Goal: Information Seeking & Learning: Learn about a topic

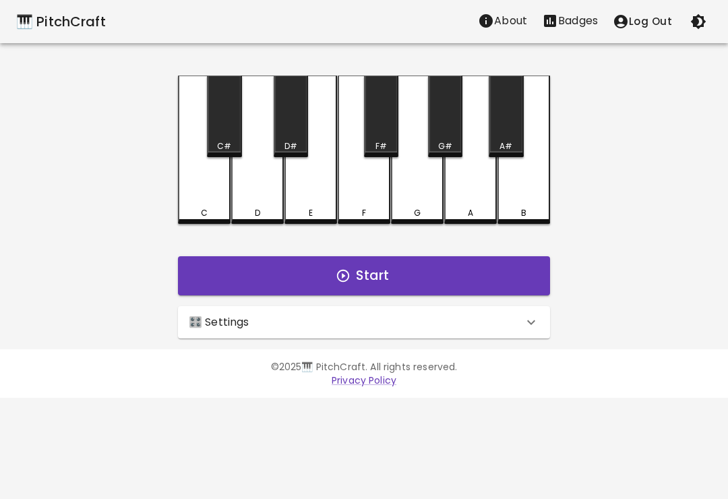
click at [206, 191] on div "C" at bounding box center [204, 149] width 53 height 148
click at [316, 205] on div "E" at bounding box center [310, 149] width 53 height 148
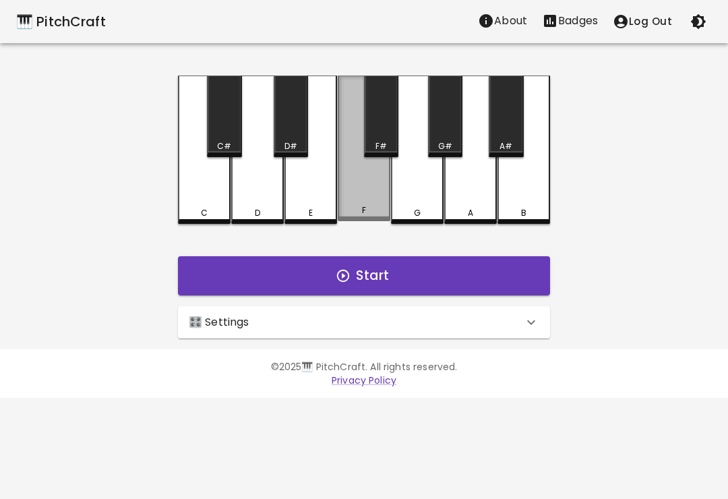
click at [377, 207] on div "F" at bounding box center [364, 210] width 50 height 12
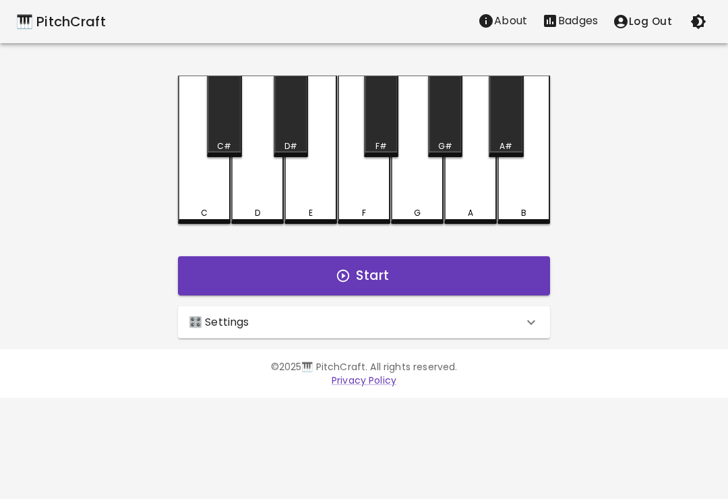
click at [197, 210] on div "C" at bounding box center [204, 213] width 50 height 12
click at [241, 202] on div "D" at bounding box center [257, 149] width 53 height 148
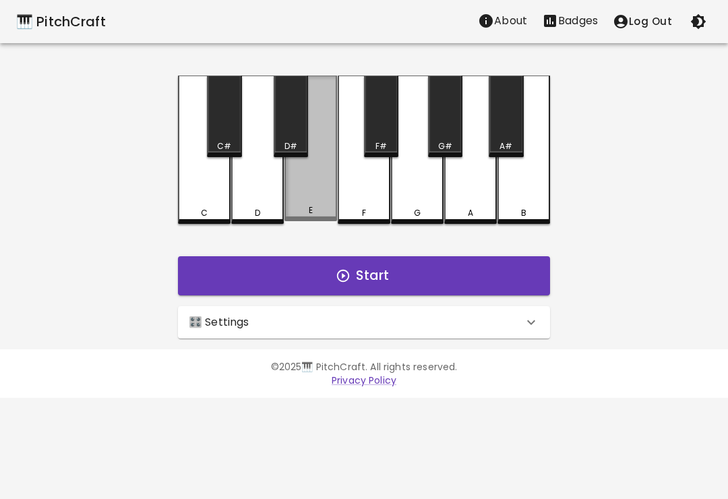
click at [325, 216] on div "E" at bounding box center [311, 210] width 50 height 12
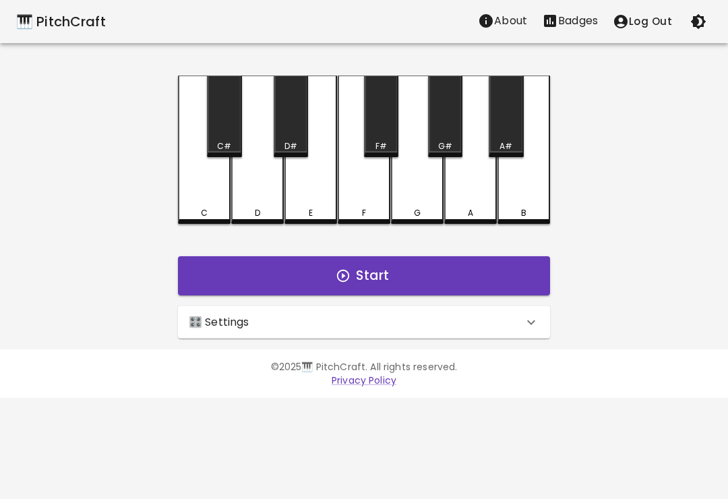
click at [356, 209] on div "F" at bounding box center [364, 213] width 50 height 12
click at [472, 313] on div "🎛️ Settings" at bounding box center [364, 322] width 372 height 32
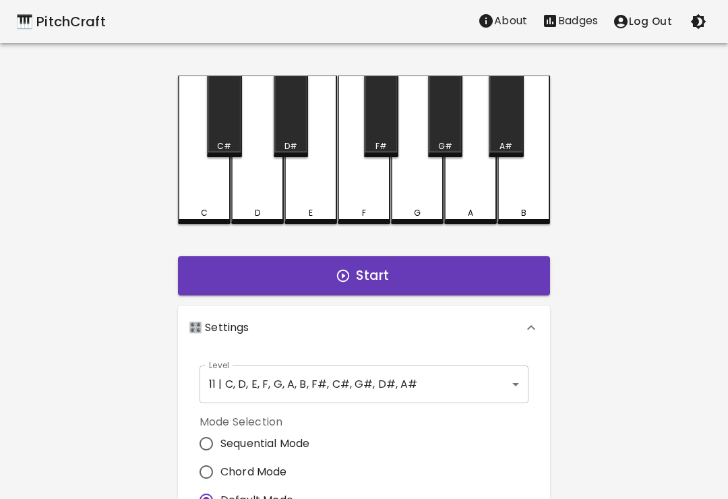
click at [495, 371] on body "🎹 PitchCraft About Badges Log Out C C# D D# E F F# G G# A A# B Start 🎛️ Setting…" at bounding box center [364, 408] width 728 height 816
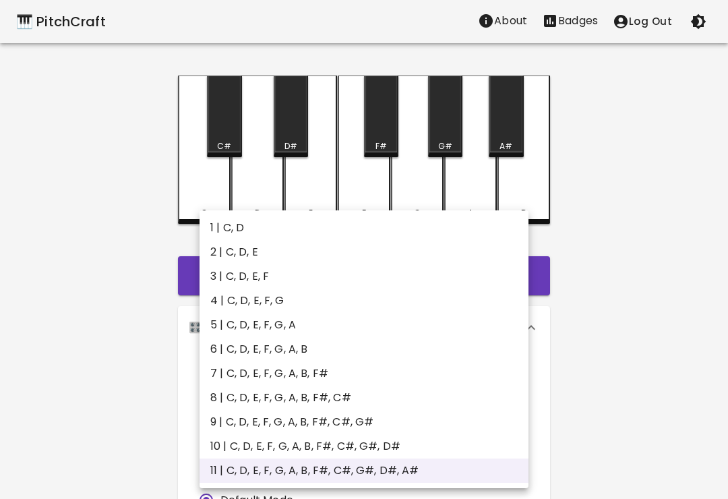
click at [222, 277] on li "3 | C, D, E, F" at bounding box center [363, 276] width 329 height 24
type input "5"
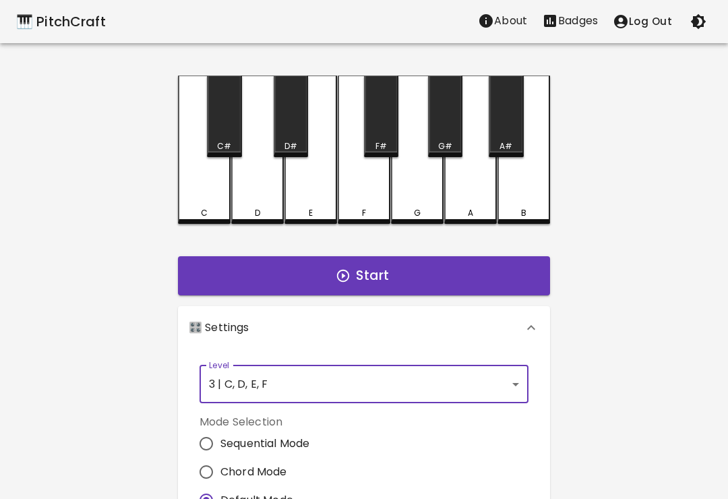
click at [197, 195] on div "C" at bounding box center [204, 149] width 53 height 148
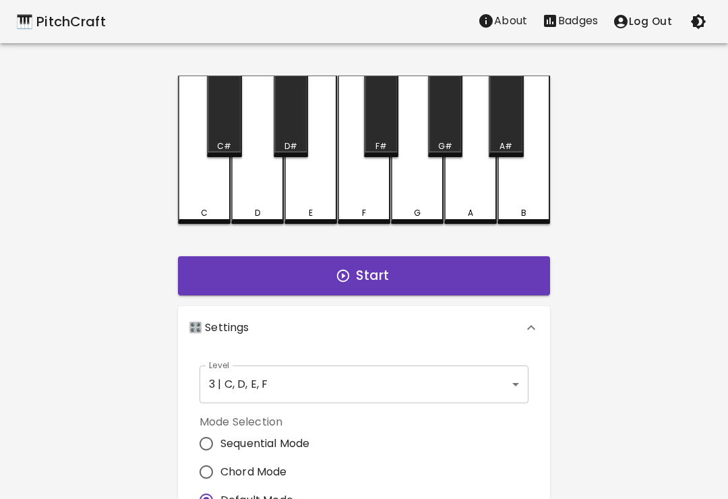
click at [241, 216] on div "D" at bounding box center [257, 213] width 50 height 12
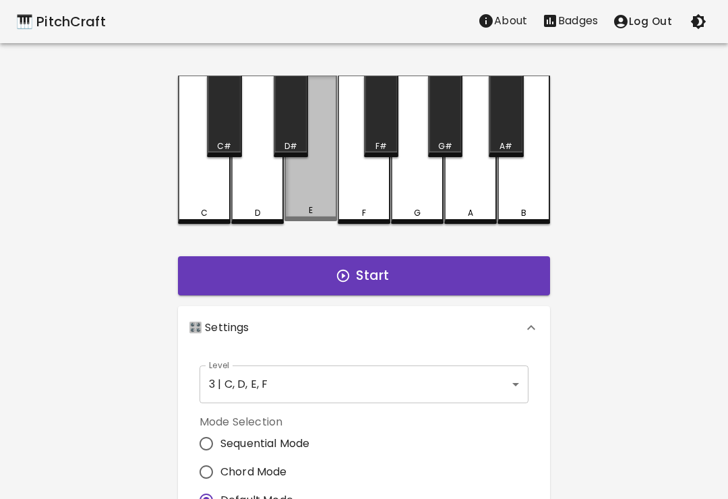
click at [286, 193] on div "E" at bounding box center [310, 148] width 53 height 146
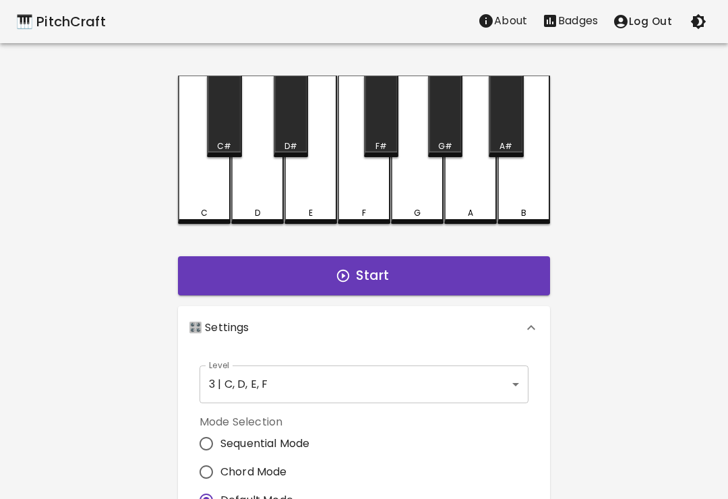
click at [405, 290] on button "Start" at bounding box center [364, 275] width 372 height 39
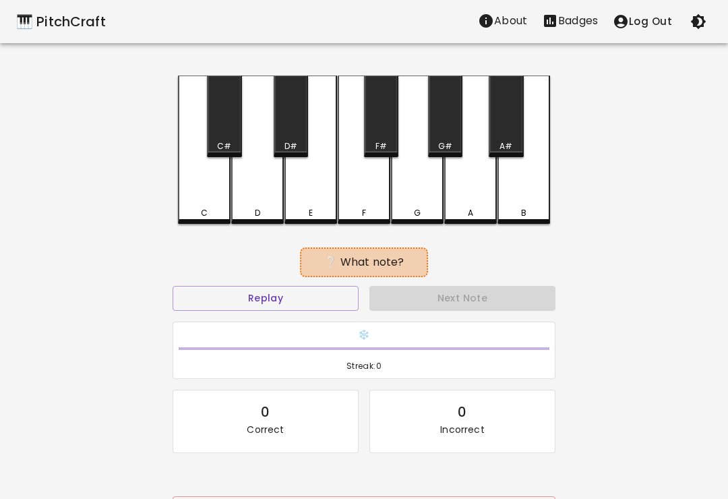
click at [376, 197] on div "F" at bounding box center [364, 149] width 53 height 148
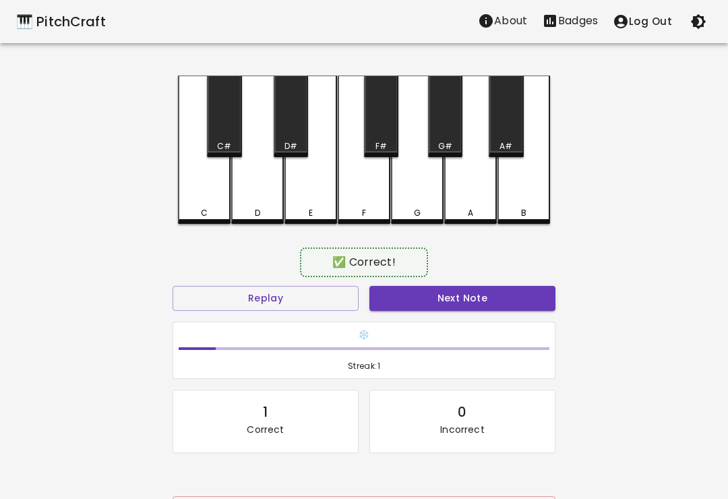
click at [465, 299] on button "Next Note" at bounding box center [462, 298] width 186 height 25
click at [346, 195] on div "F" at bounding box center [364, 149] width 53 height 148
click at [478, 302] on button "Next Note" at bounding box center [462, 298] width 186 height 25
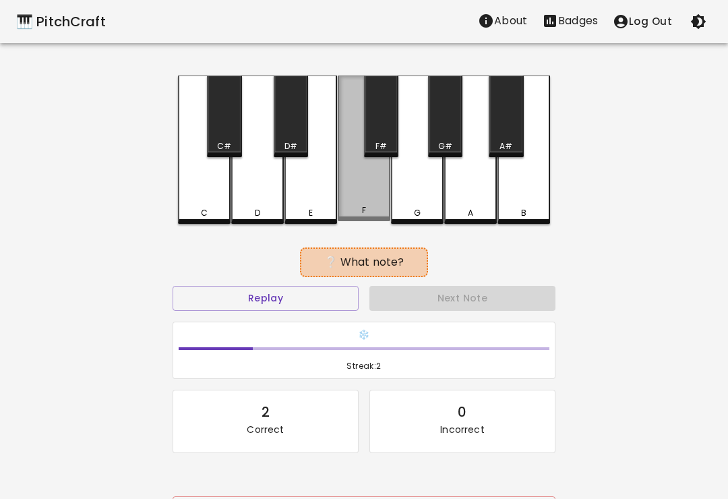
click at [487, 293] on button "Next Note" at bounding box center [462, 298] width 186 height 25
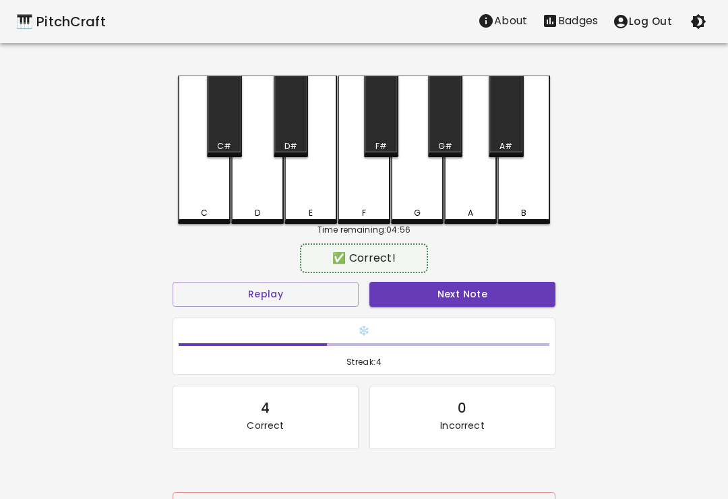
click at [521, 294] on button "Next Note" at bounding box center [462, 294] width 186 height 25
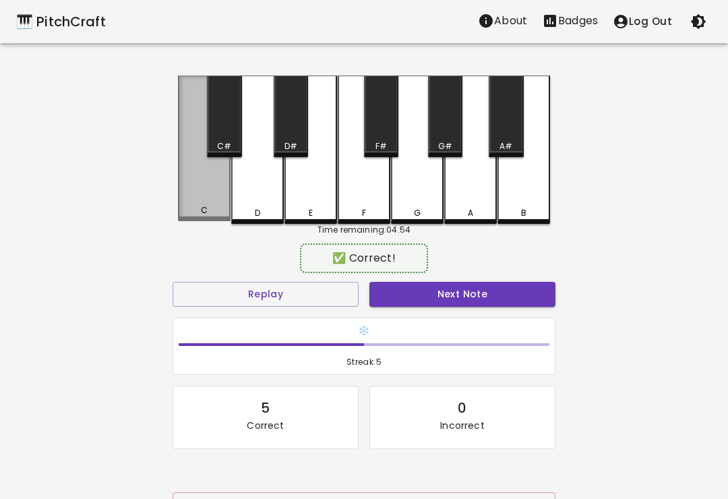
click at [530, 305] on button "Next Note" at bounding box center [462, 294] width 186 height 25
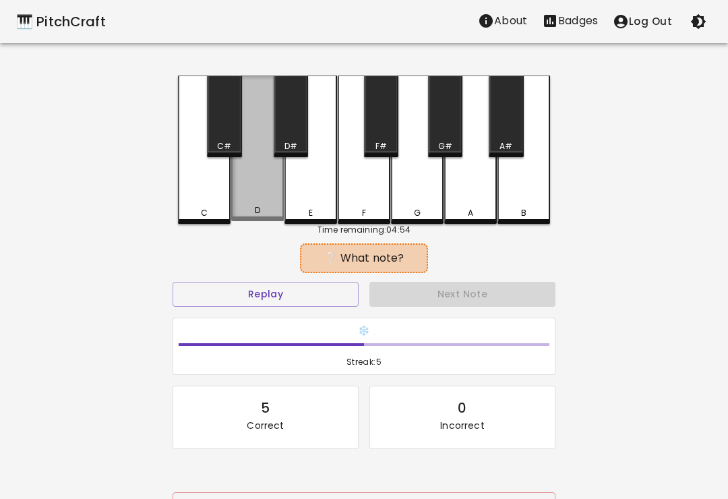
click at [531, 296] on button "Next Note" at bounding box center [462, 294] width 186 height 25
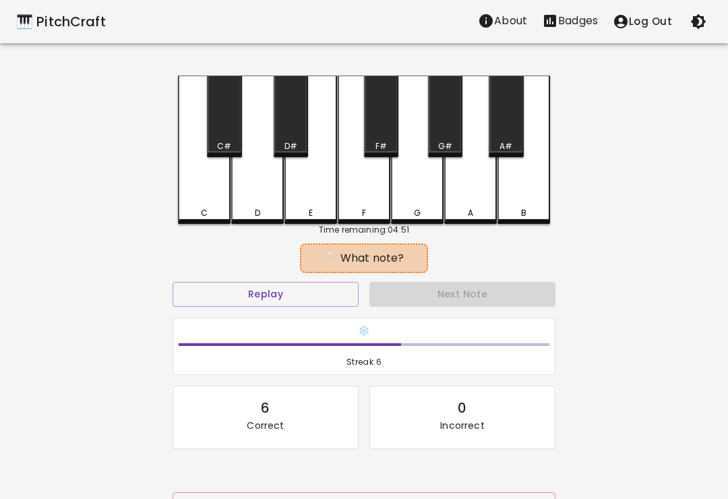
click at [309, 191] on div "E" at bounding box center [310, 149] width 53 height 148
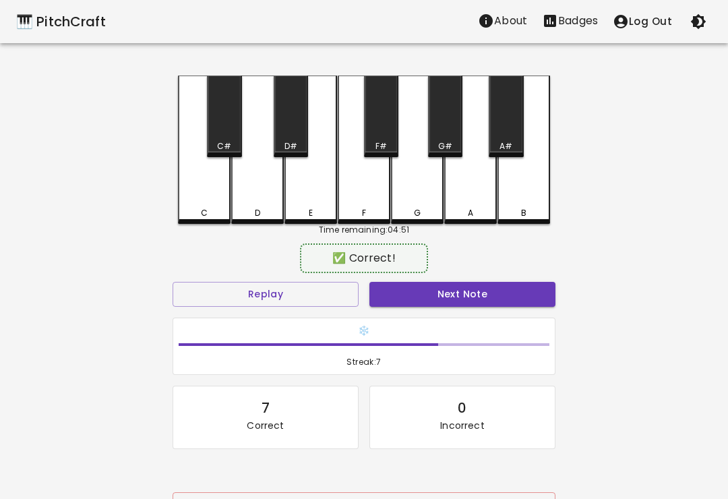
click at [526, 298] on button "Next Note" at bounding box center [462, 294] width 186 height 25
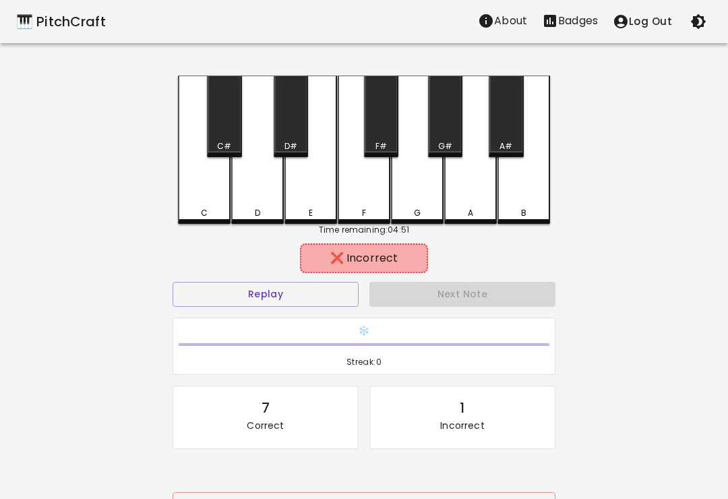
click at [255, 208] on div "D" at bounding box center [257, 213] width 5 height 12
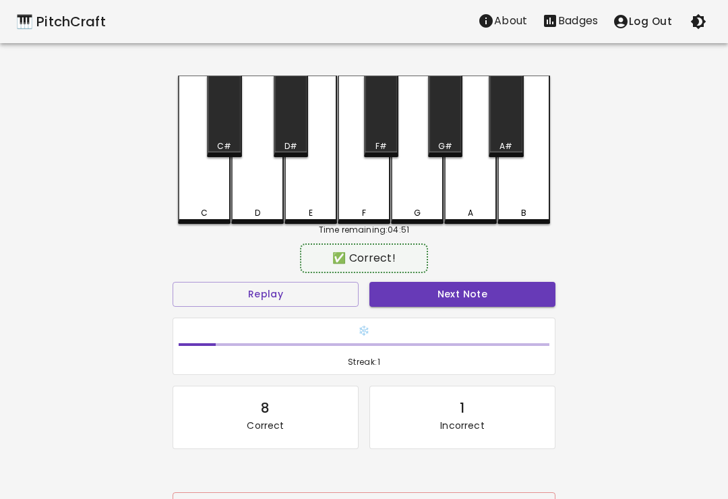
click at [199, 197] on div "C" at bounding box center [204, 149] width 53 height 148
click at [526, 297] on button "Next Note" at bounding box center [462, 294] width 186 height 25
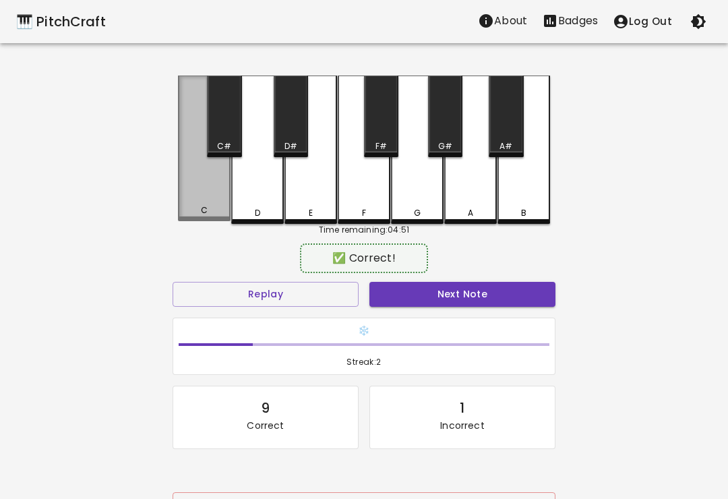
click at [183, 199] on div "C" at bounding box center [204, 148] width 53 height 146
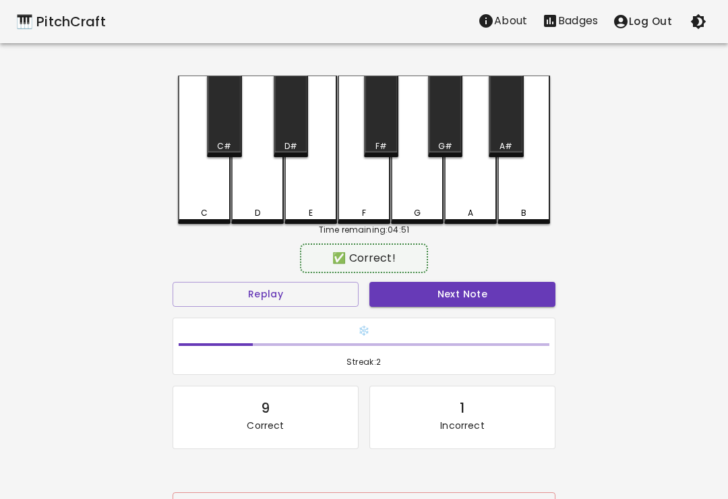
click at [523, 292] on button "Next Note" at bounding box center [462, 294] width 186 height 25
click at [306, 203] on div "E" at bounding box center [310, 149] width 53 height 148
click at [515, 297] on button "Next Note" at bounding box center [462, 294] width 186 height 25
click at [518, 297] on button "Next Note" at bounding box center [462, 294] width 186 height 25
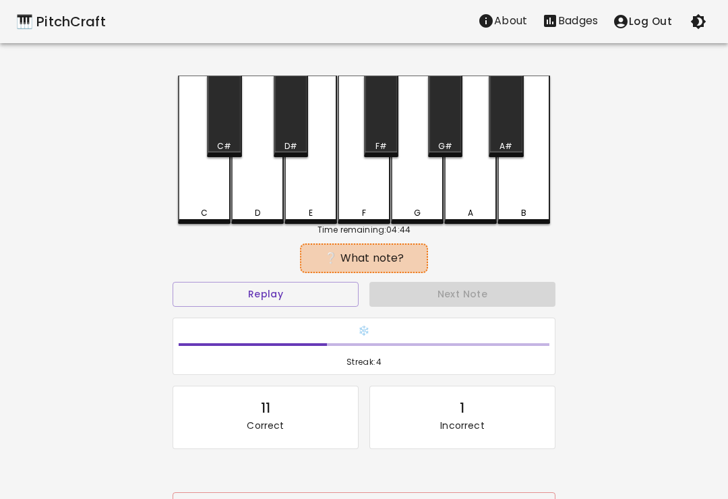
click at [517, 296] on button "Next Note" at bounding box center [462, 294] width 186 height 25
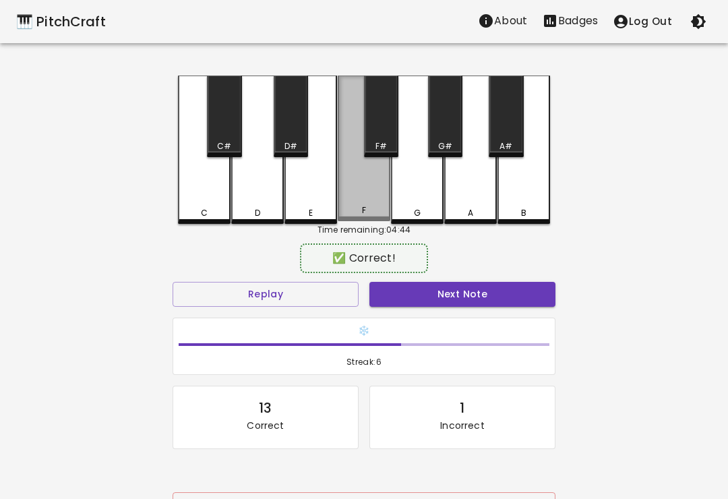
click at [521, 293] on button "Next Note" at bounding box center [462, 294] width 186 height 25
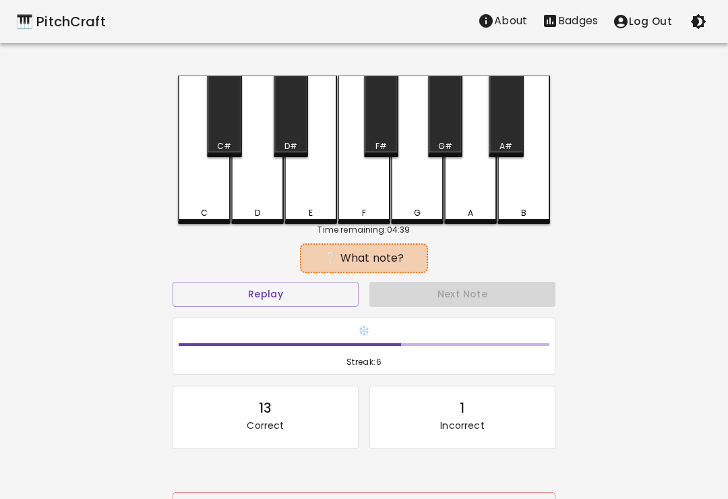
click at [248, 282] on button "Replay" at bounding box center [266, 294] width 186 height 25
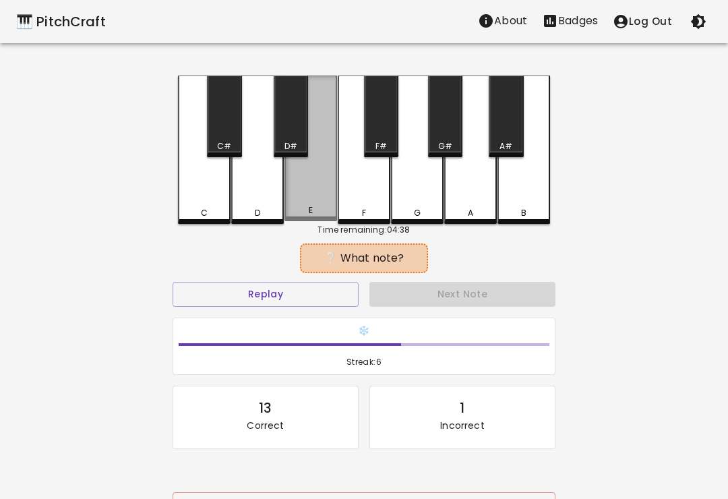
click at [301, 203] on div "E" at bounding box center [310, 148] width 53 height 146
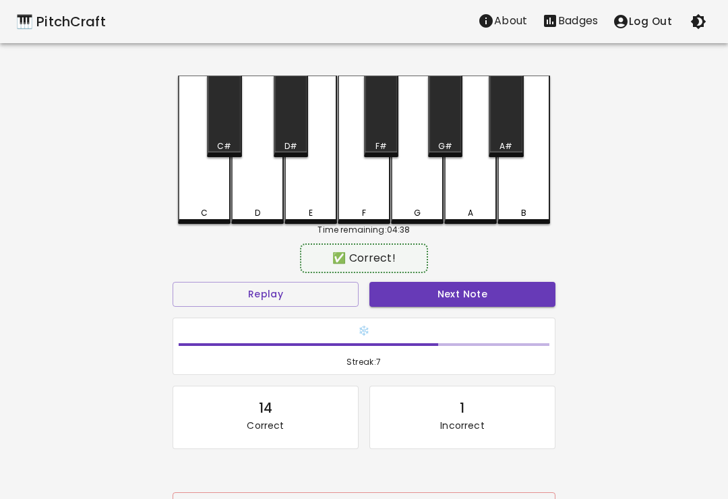
click at [510, 301] on button "Next Note" at bounding box center [462, 294] width 186 height 25
click at [521, 291] on button "Next Note" at bounding box center [462, 294] width 186 height 25
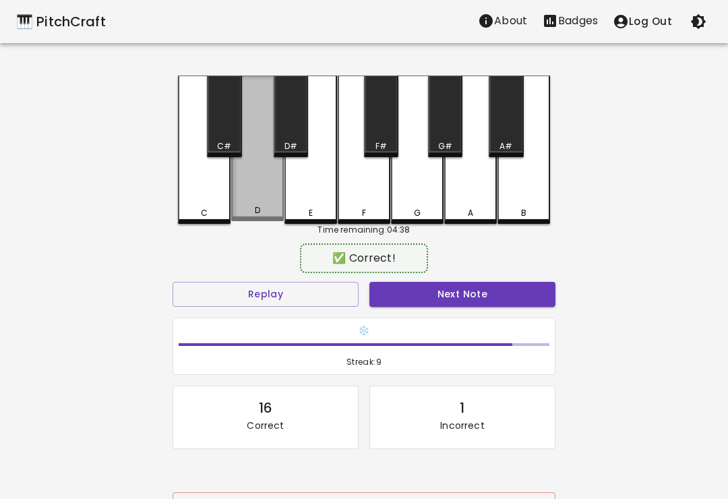
click at [522, 288] on button "Next Note" at bounding box center [462, 294] width 186 height 25
click at [518, 293] on button "Next Note" at bounding box center [462, 294] width 186 height 25
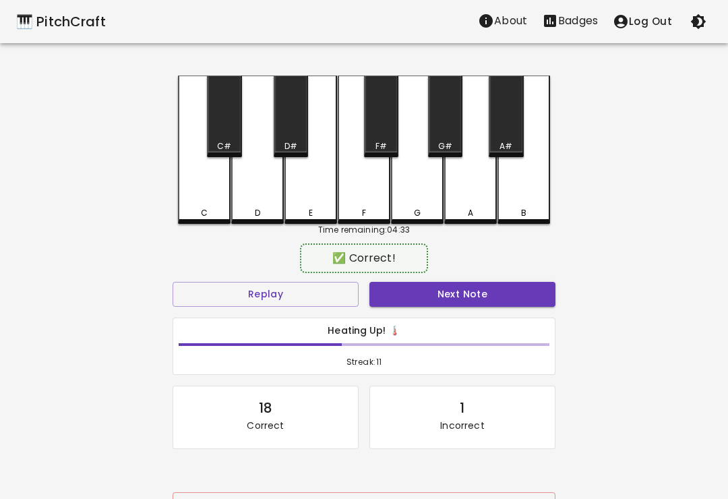
click at [358, 206] on div "F" at bounding box center [364, 149] width 53 height 148
click at [518, 295] on button "Next Note" at bounding box center [462, 294] width 186 height 25
click at [249, 208] on div "D" at bounding box center [257, 213] width 50 height 12
click at [516, 296] on button "Next Note" at bounding box center [462, 294] width 186 height 25
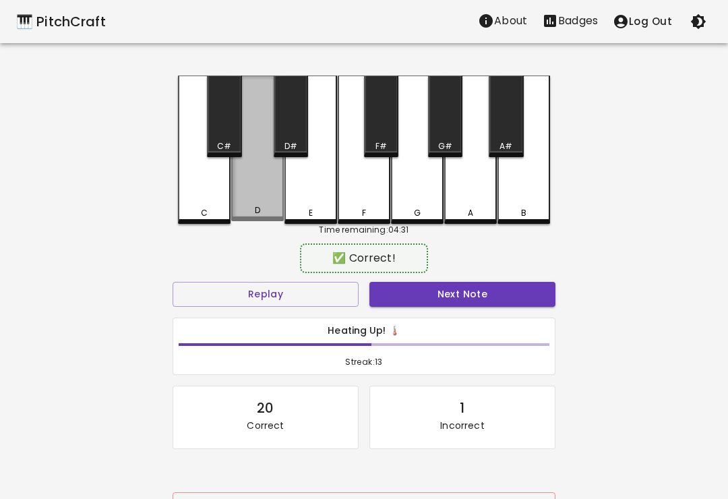
click at [514, 291] on button "Next Note" at bounding box center [462, 294] width 186 height 25
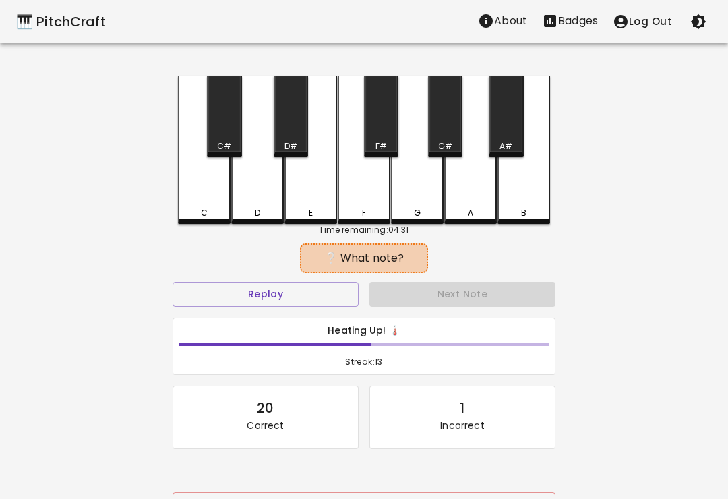
click at [523, 290] on button "Next Note" at bounding box center [462, 294] width 186 height 25
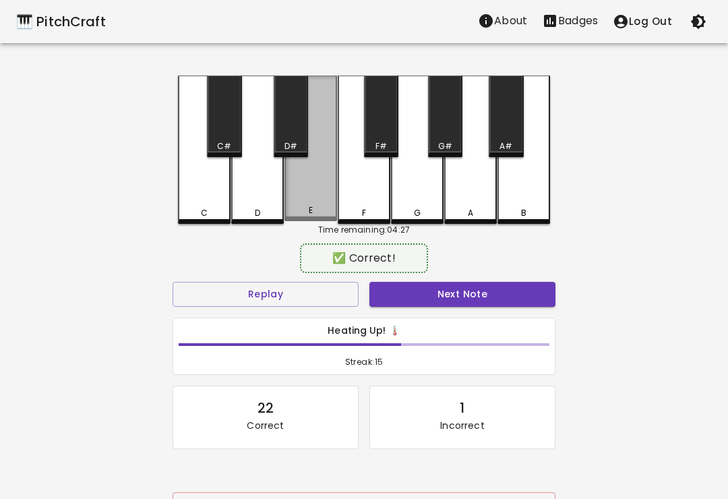
click at [516, 297] on button "Next Note" at bounding box center [462, 294] width 186 height 25
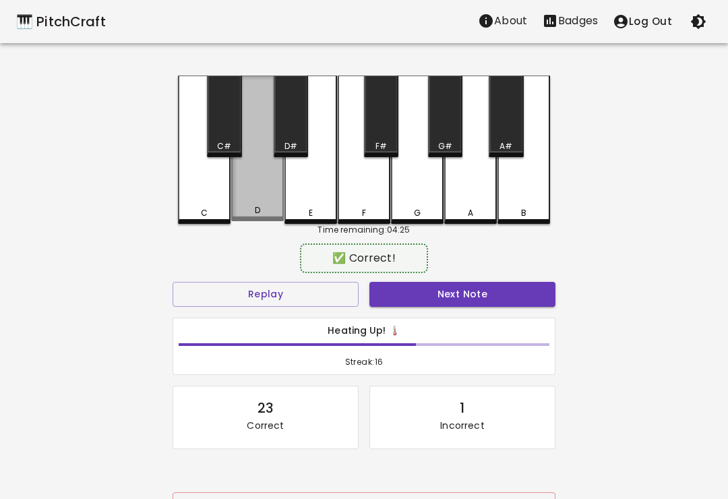
click at [520, 303] on button "Next Note" at bounding box center [462, 294] width 186 height 25
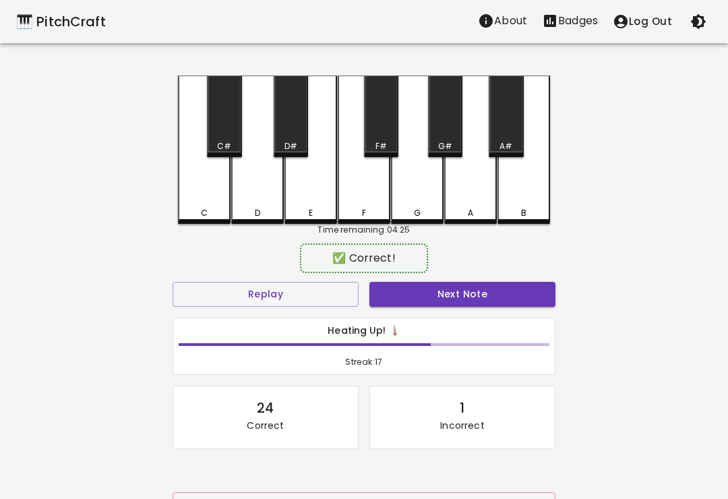
click at [528, 295] on button "Next Note" at bounding box center [462, 294] width 186 height 25
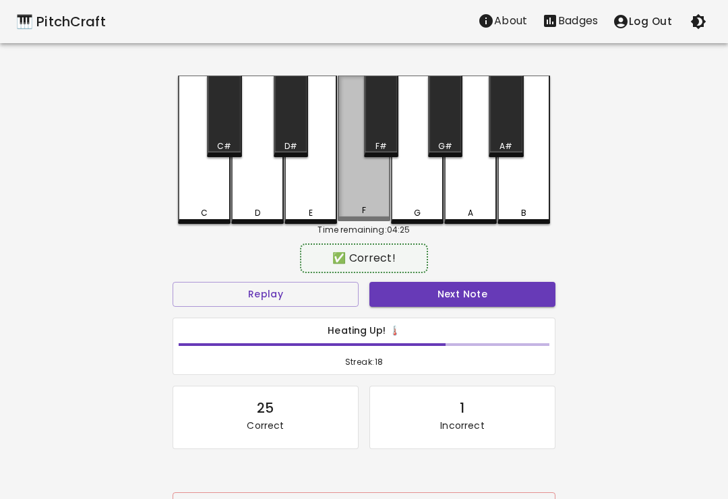
click at [524, 291] on button "Next Note" at bounding box center [462, 294] width 186 height 25
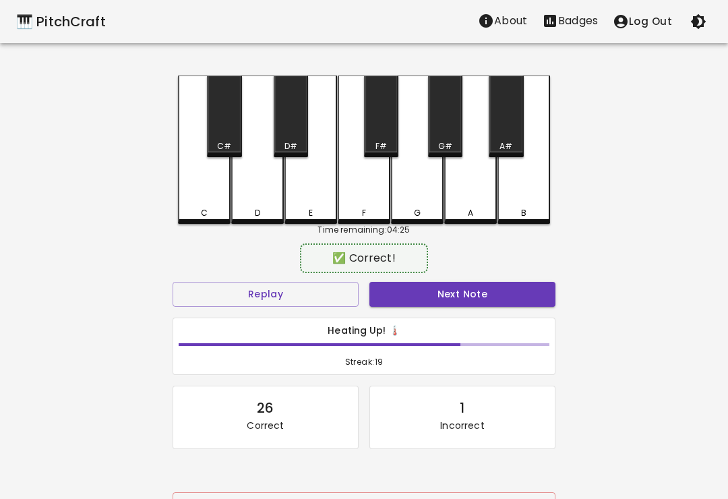
click at [299, 191] on div "E" at bounding box center [310, 149] width 53 height 148
click at [514, 294] on button "Next Note" at bounding box center [462, 294] width 186 height 25
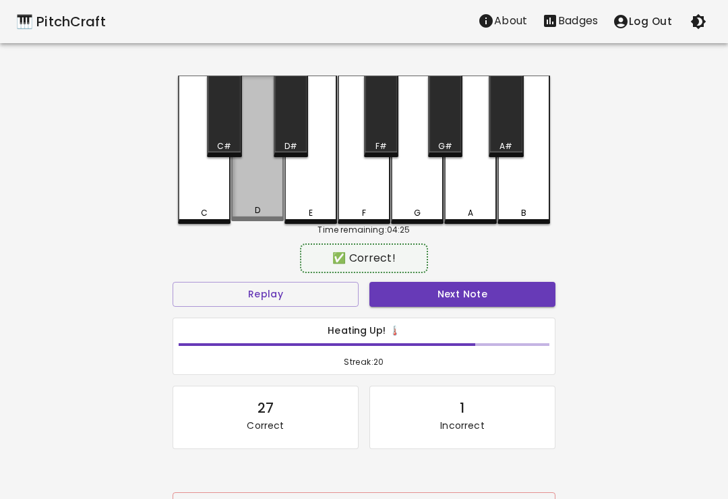
click at [251, 190] on div "D" at bounding box center [257, 148] width 53 height 146
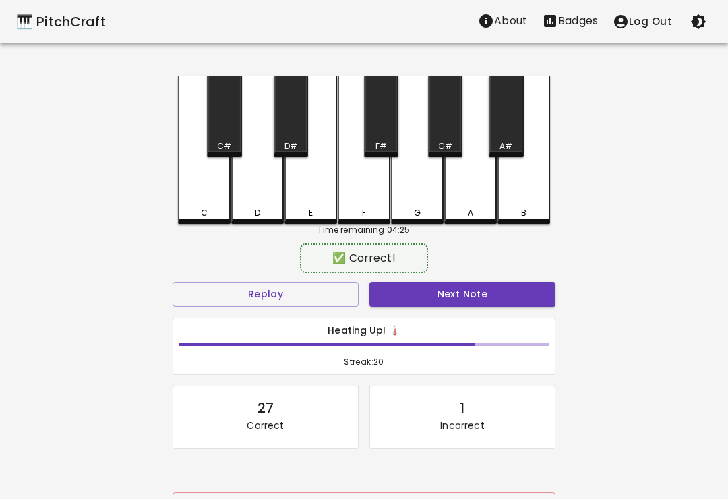
click at [518, 297] on button "Next Note" at bounding box center [462, 294] width 186 height 25
click at [513, 293] on button "Next Note" at bounding box center [462, 294] width 186 height 25
click at [519, 290] on button "Next Note" at bounding box center [462, 294] width 186 height 25
click at [524, 295] on button "Next Note" at bounding box center [462, 294] width 186 height 25
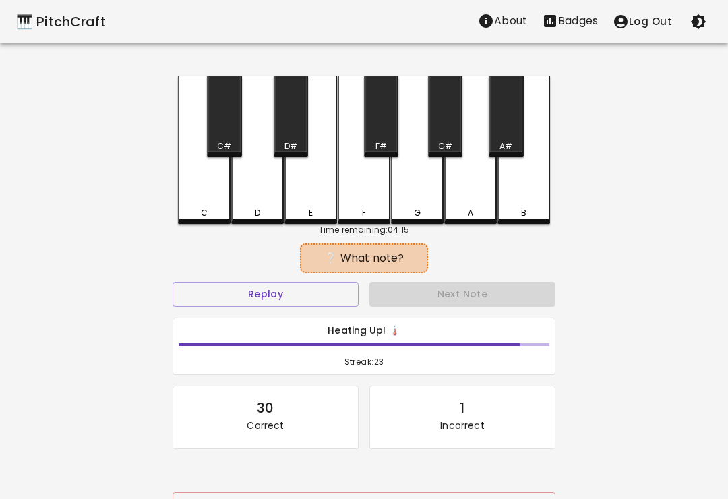
click at [255, 287] on button "Replay" at bounding box center [266, 294] width 186 height 25
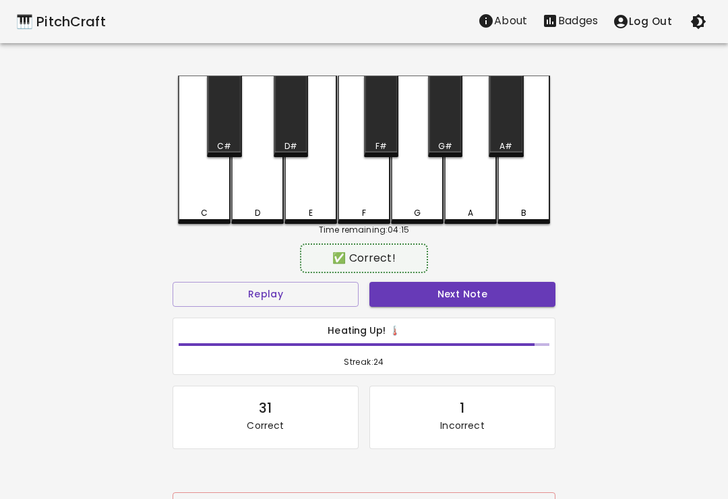
click at [354, 201] on div "F" at bounding box center [364, 149] width 53 height 148
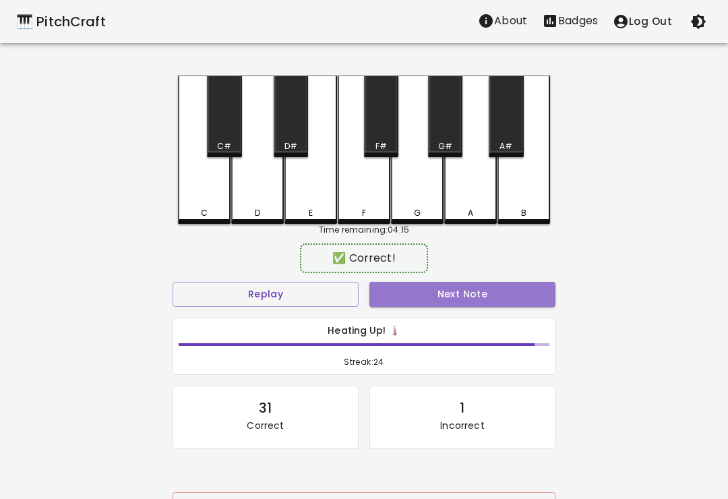
click at [515, 298] on button "Next Note" at bounding box center [462, 294] width 186 height 25
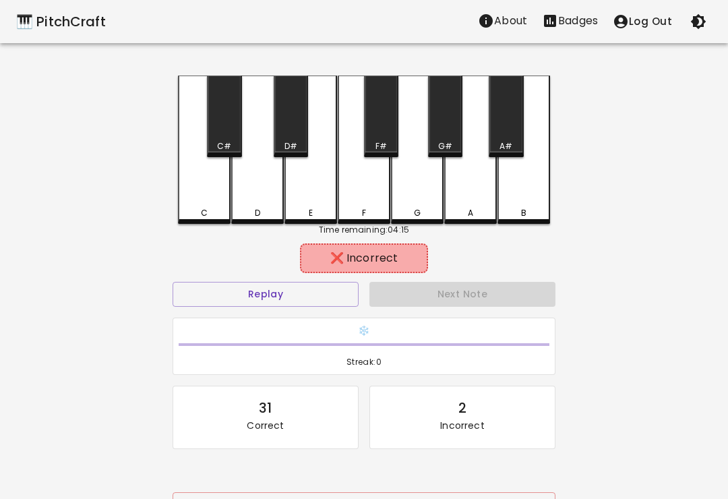
click at [511, 296] on div "Next Note" at bounding box center [462, 294] width 197 height 36
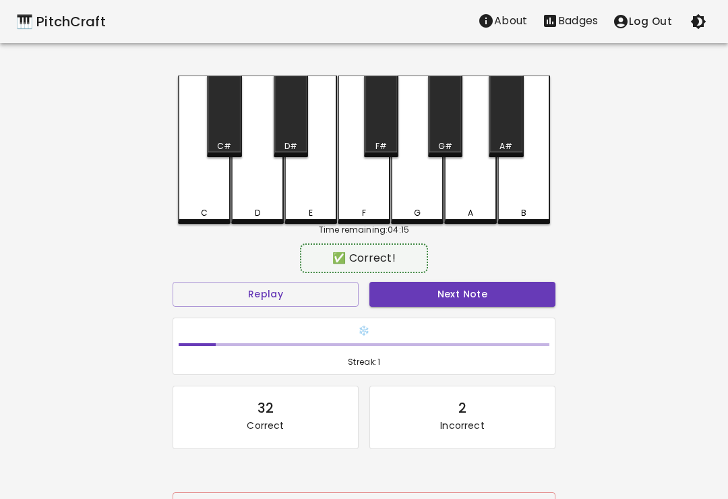
click at [251, 191] on div "D" at bounding box center [257, 149] width 53 height 148
click at [513, 301] on button "Next Note" at bounding box center [462, 294] width 186 height 25
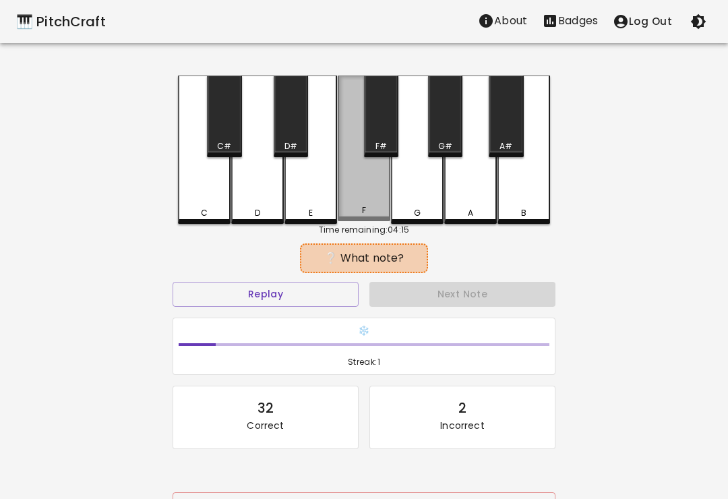
click at [352, 193] on div "F" at bounding box center [364, 148] width 53 height 146
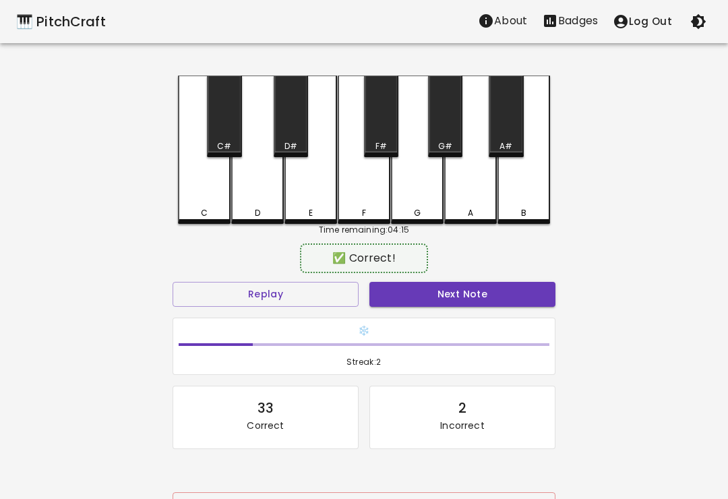
click at [515, 297] on button "Next Note" at bounding box center [462, 294] width 186 height 25
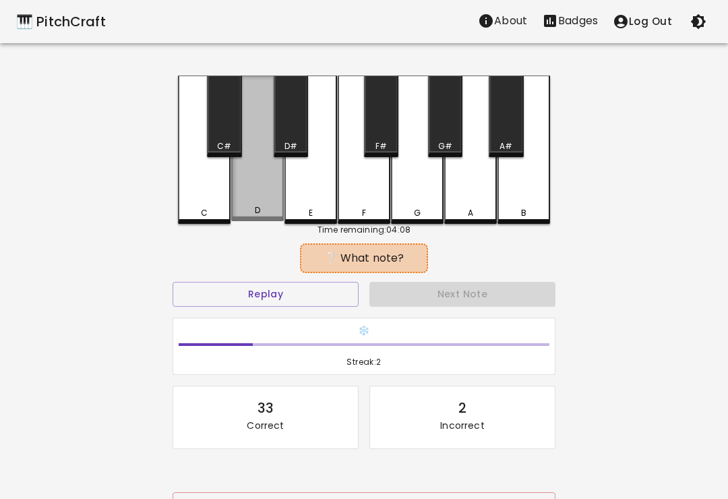
click at [257, 182] on div "D" at bounding box center [257, 148] width 53 height 146
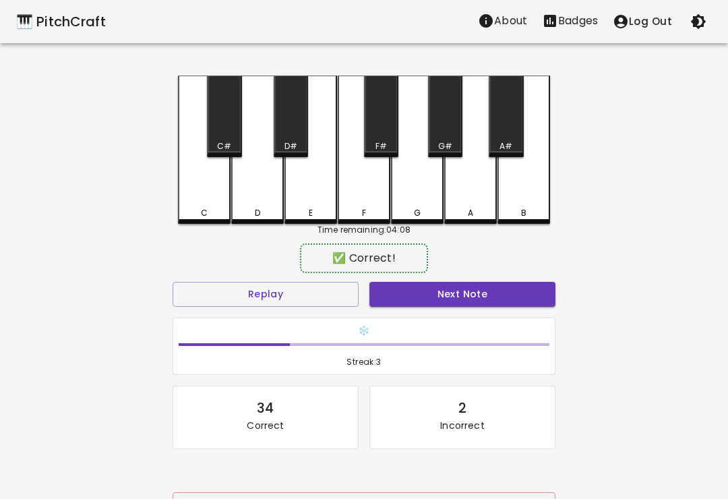
click at [524, 301] on button "Next Note" at bounding box center [462, 294] width 186 height 25
click at [299, 189] on div "E" at bounding box center [310, 149] width 53 height 148
click at [525, 301] on button "Next Note" at bounding box center [462, 294] width 186 height 25
click at [526, 300] on button "Next Note" at bounding box center [462, 294] width 186 height 25
click at [298, 189] on div "E" at bounding box center [310, 149] width 53 height 148
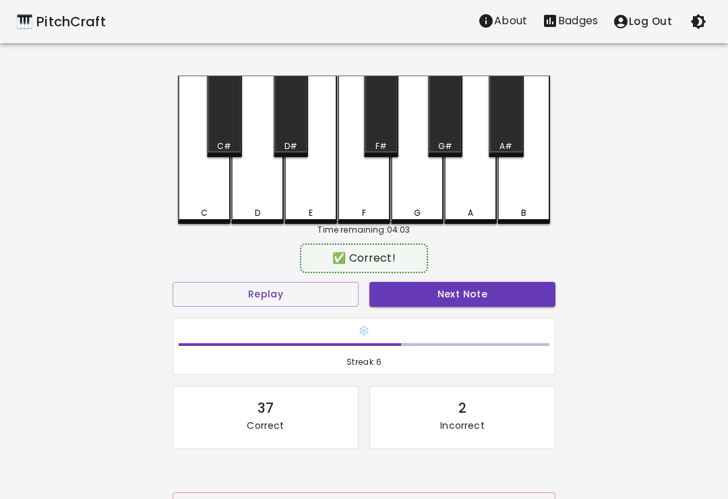
click at [534, 294] on button "Next Note" at bounding box center [462, 294] width 186 height 25
click at [531, 302] on button "Next Note" at bounding box center [462, 294] width 186 height 25
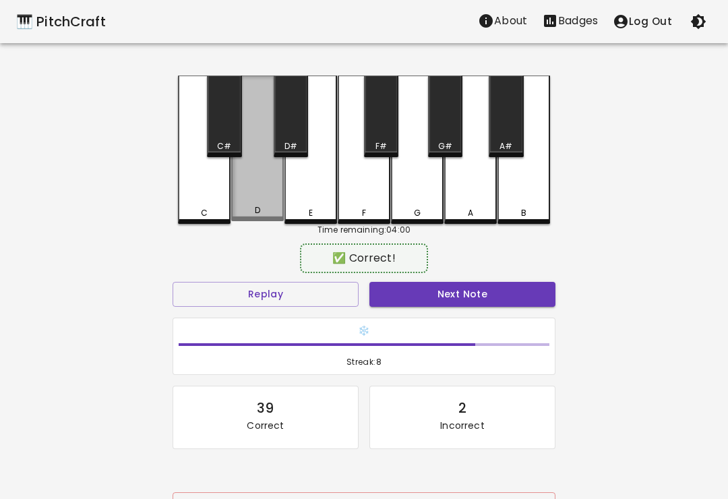
click at [534, 302] on button "Next Note" at bounding box center [462, 294] width 186 height 25
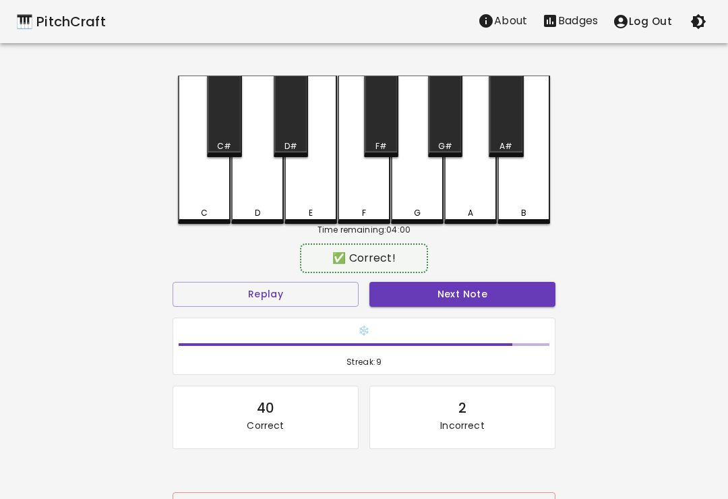
click at [529, 305] on button "Next Note" at bounding box center [462, 294] width 186 height 25
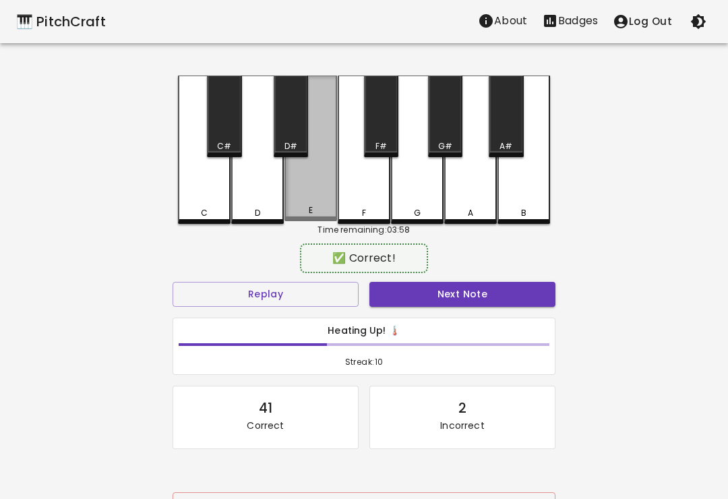
click at [544, 301] on button "Next Note" at bounding box center [462, 294] width 186 height 25
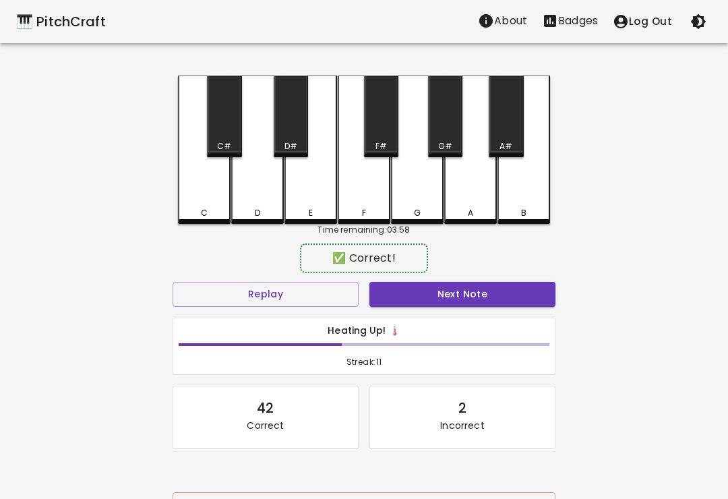
click at [522, 304] on button "Next Note" at bounding box center [462, 294] width 186 height 25
click at [536, 300] on button "Next Note" at bounding box center [462, 294] width 186 height 25
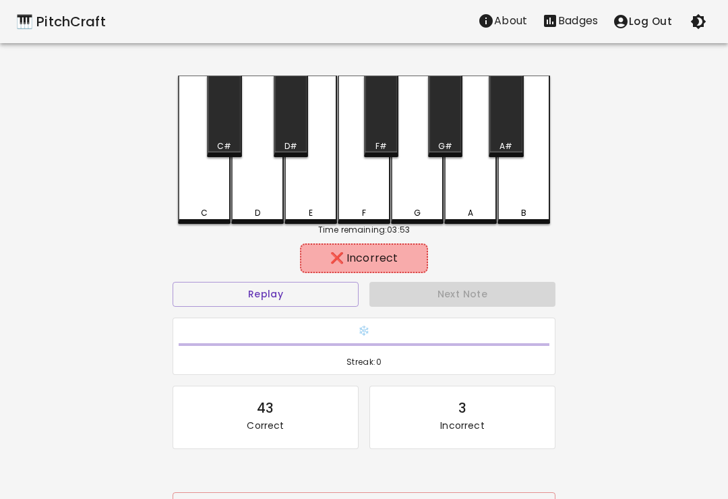
click at [534, 297] on div "Next Note" at bounding box center [462, 294] width 197 height 36
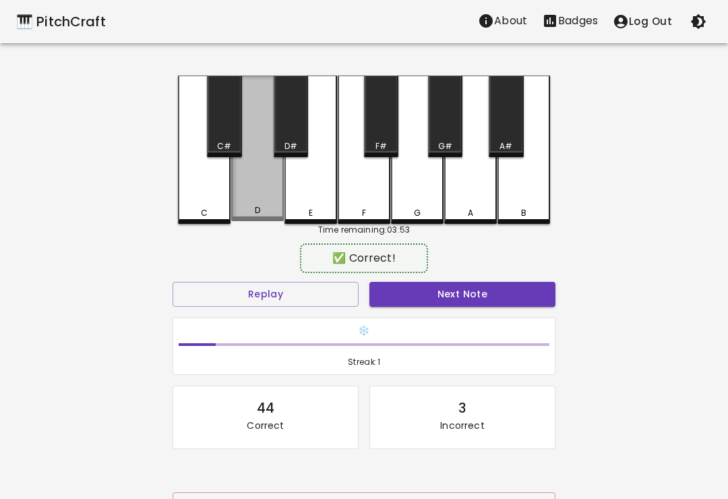
click at [259, 192] on div "D" at bounding box center [257, 148] width 53 height 146
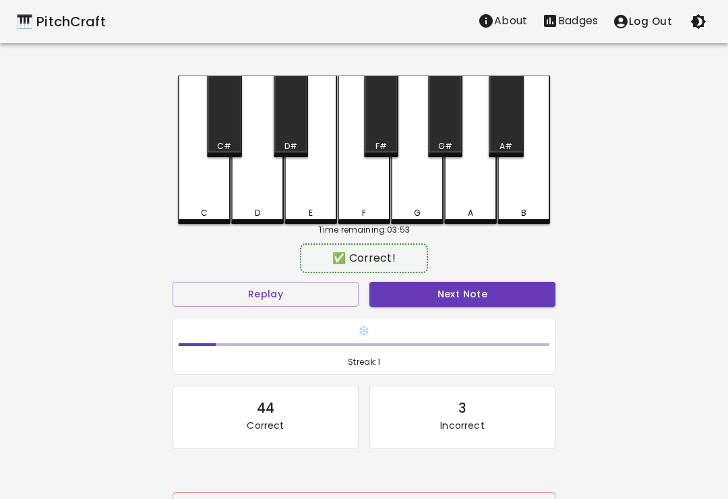
click at [530, 303] on button "Next Note" at bounding box center [462, 294] width 186 height 25
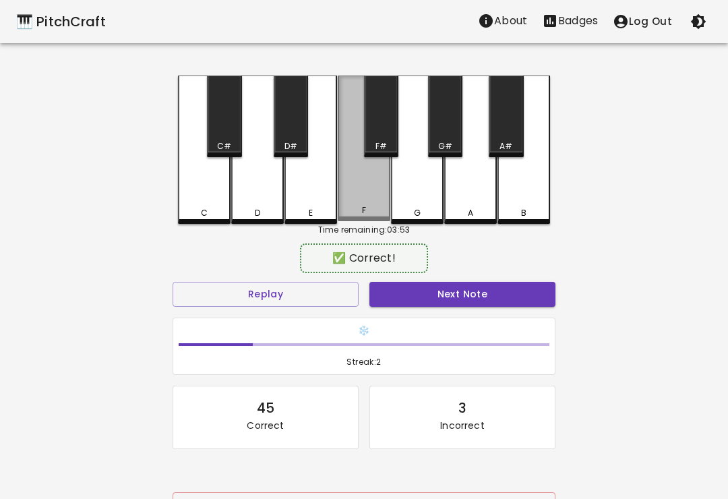
click at [344, 184] on div "F" at bounding box center [364, 148] width 53 height 146
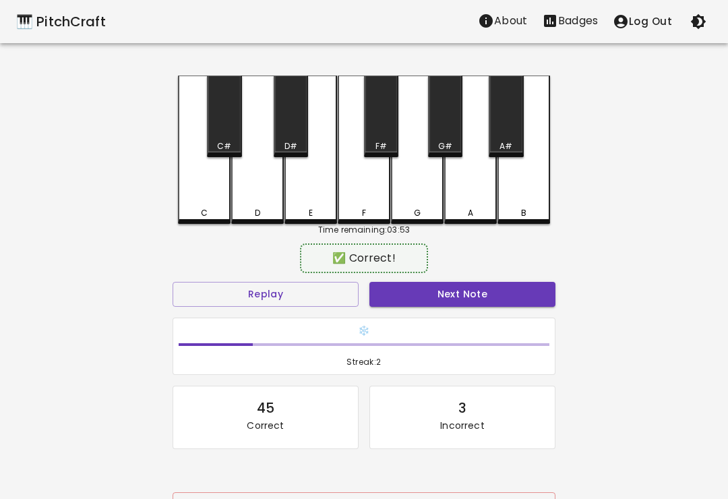
click at [539, 288] on button "Next Note" at bounding box center [462, 294] width 186 height 25
click at [206, 209] on div "C" at bounding box center [204, 213] width 7 height 12
click at [508, 302] on button "Next Note" at bounding box center [462, 294] width 186 height 25
click at [525, 295] on button "Next Note" at bounding box center [462, 294] width 186 height 25
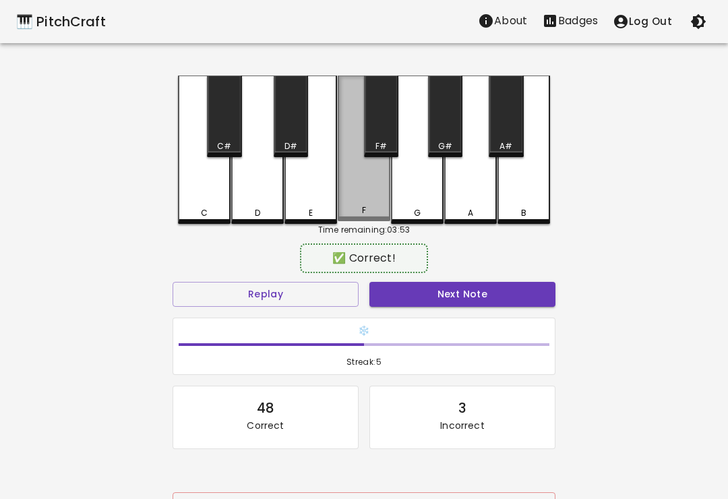
click at [517, 284] on button "Next Note" at bounding box center [462, 294] width 186 height 25
click at [518, 287] on button "Next Note" at bounding box center [462, 294] width 186 height 25
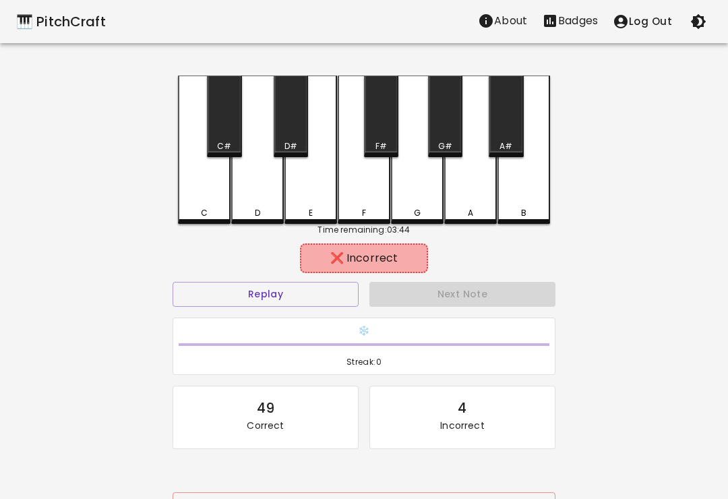
click at [521, 285] on div "Next Note" at bounding box center [462, 294] width 197 height 36
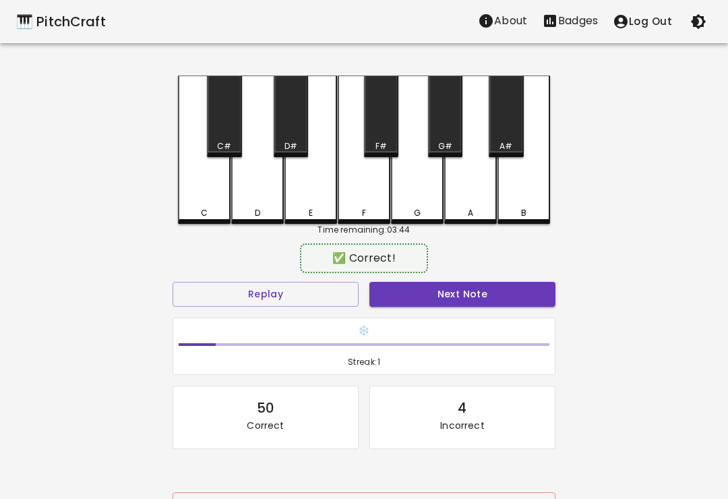
click at [252, 195] on div "D" at bounding box center [257, 149] width 53 height 148
click at [518, 290] on button "Next Note" at bounding box center [462, 294] width 186 height 25
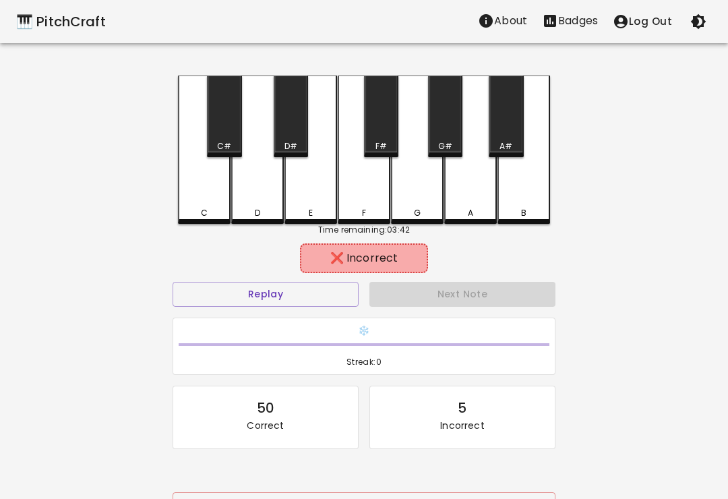
click at [358, 216] on div "F" at bounding box center [364, 213] width 50 height 12
click at [529, 292] on div "Next Note" at bounding box center [462, 294] width 197 height 36
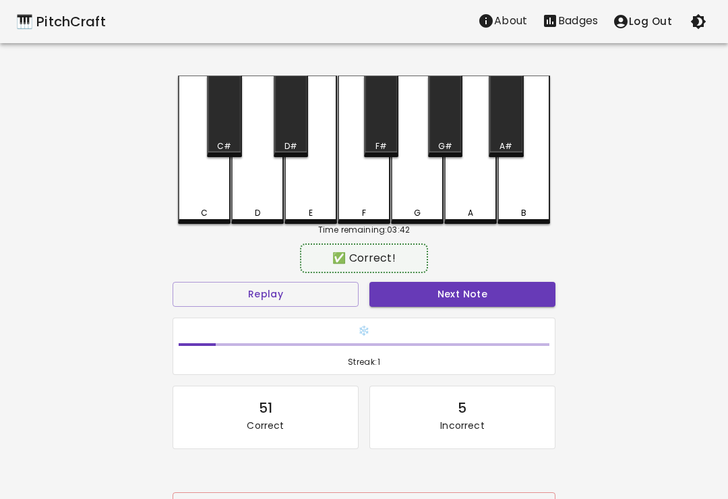
click at [318, 201] on div "E" at bounding box center [310, 149] width 53 height 148
click at [528, 290] on button "Next Note" at bounding box center [462, 294] width 186 height 25
click at [532, 292] on button "Next Note" at bounding box center [462, 294] width 186 height 25
click at [526, 301] on button "Next Note" at bounding box center [462, 294] width 186 height 25
click at [524, 305] on button "Next Note" at bounding box center [462, 294] width 186 height 25
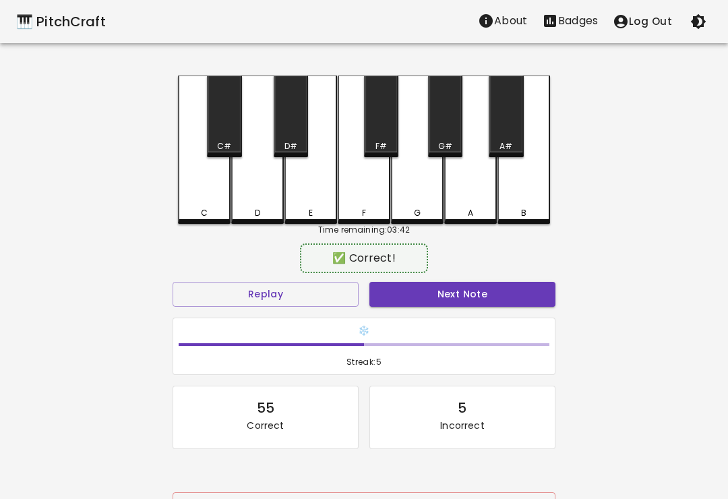
click at [522, 296] on button "Next Note" at bounding box center [462, 294] width 186 height 25
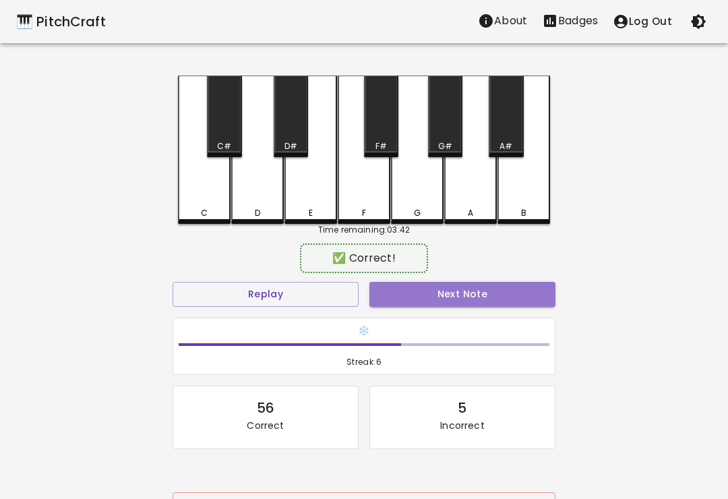
click at [521, 288] on button "Next Note" at bounding box center [462, 294] width 186 height 25
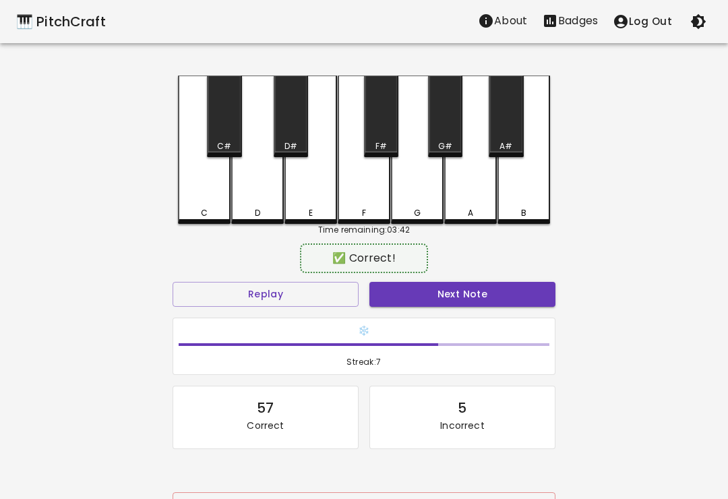
click at [524, 296] on button "Next Note" at bounding box center [462, 294] width 186 height 25
click at [520, 290] on button "Next Note" at bounding box center [462, 294] width 186 height 25
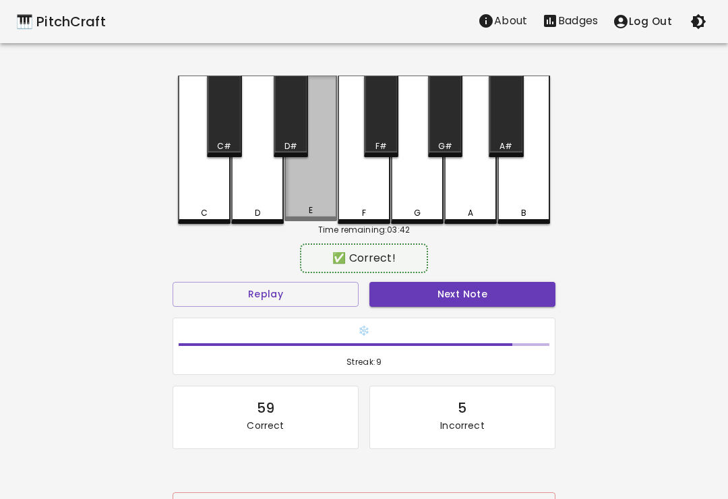
click at [304, 201] on div "E" at bounding box center [310, 148] width 53 height 146
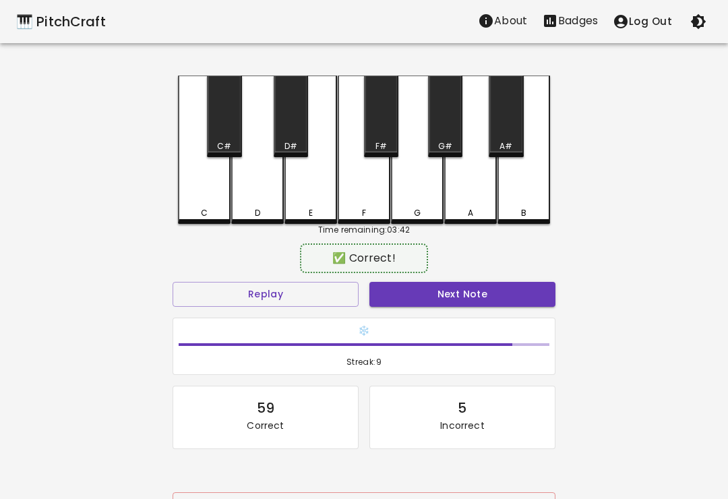
click at [524, 305] on button "Next Note" at bounding box center [462, 294] width 186 height 25
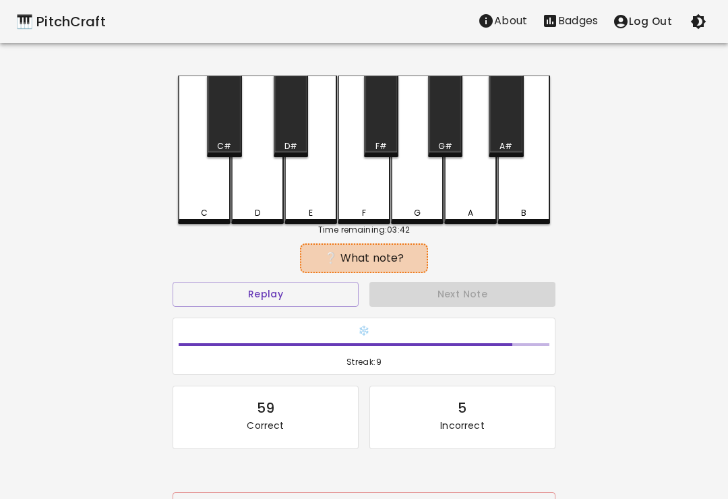
click at [240, 205] on div "D" at bounding box center [257, 149] width 53 height 148
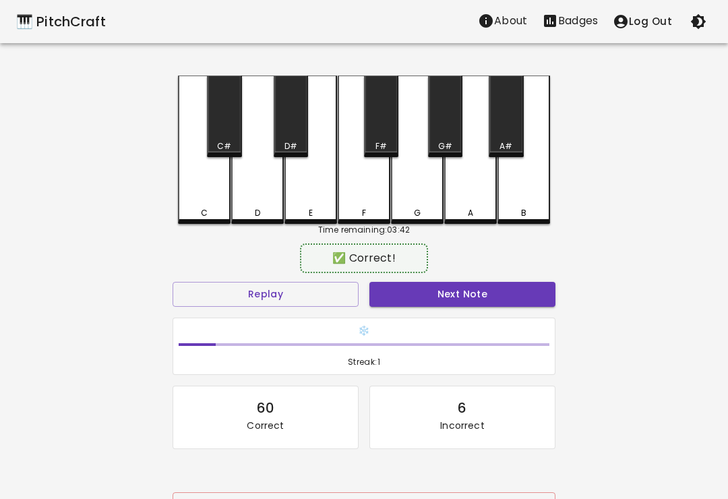
click at [196, 200] on div "C" at bounding box center [204, 149] width 53 height 148
click at [524, 296] on button "Next Note" at bounding box center [462, 294] width 186 height 25
click at [253, 199] on div "D" at bounding box center [257, 149] width 53 height 148
click at [520, 298] on button "Next Note" at bounding box center [462, 294] width 186 height 25
click at [354, 204] on div "F" at bounding box center [364, 149] width 53 height 148
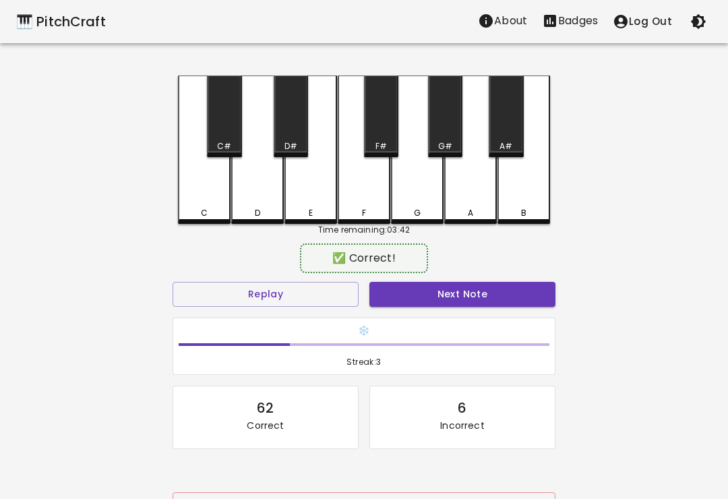
click at [519, 299] on button "Next Note" at bounding box center [462, 294] width 186 height 25
click at [513, 304] on button "Next Note" at bounding box center [462, 294] width 186 height 25
click at [511, 302] on button "Next Note" at bounding box center [462, 294] width 186 height 25
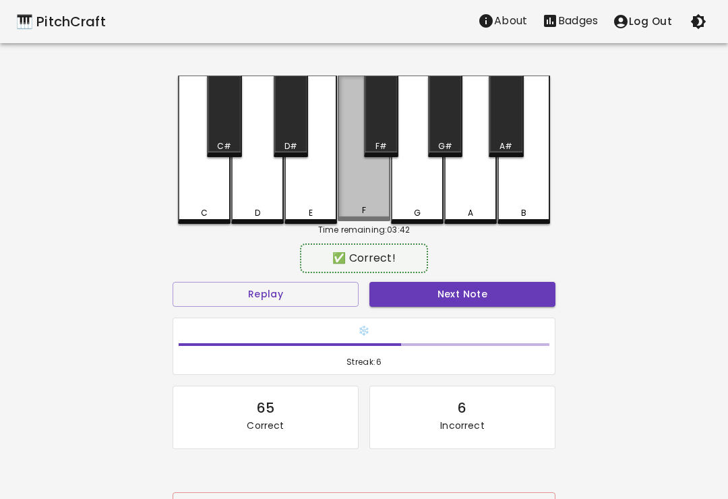
click at [512, 301] on button "Next Note" at bounding box center [462, 294] width 186 height 25
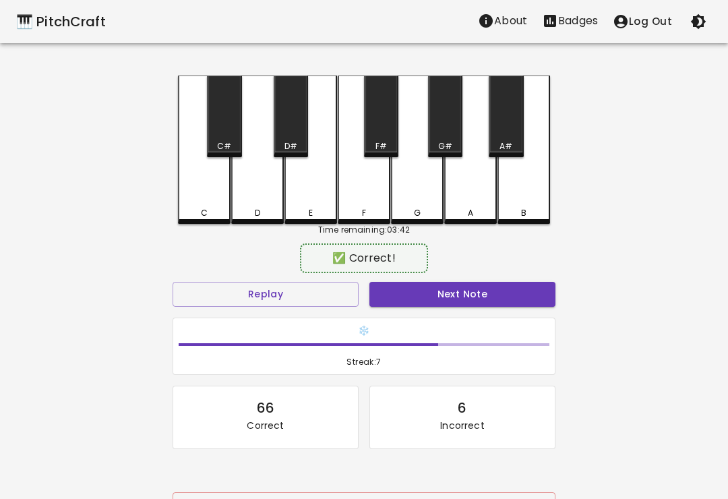
click at [518, 303] on button "Next Note" at bounding box center [462, 294] width 186 height 25
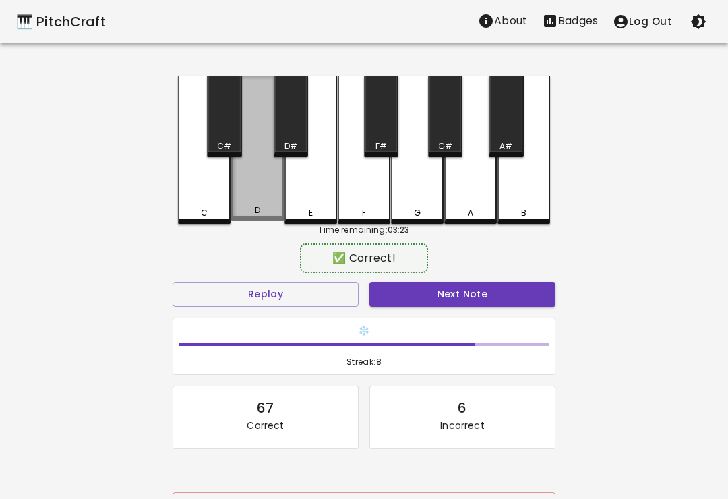
click at [245, 195] on div "D" at bounding box center [257, 148] width 53 height 146
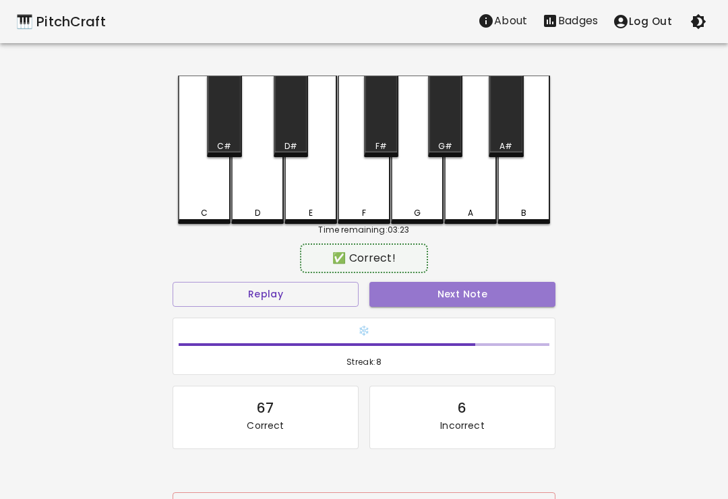
click at [521, 301] on button "Next Note" at bounding box center [462, 294] width 186 height 25
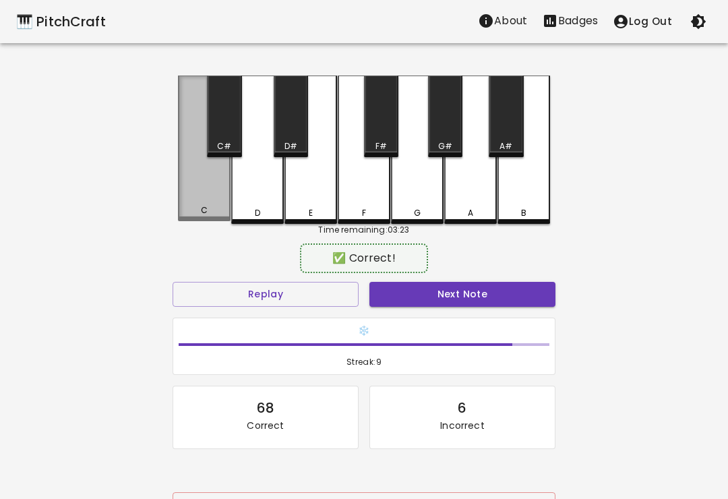
click at [522, 292] on button "Next Note" at bounding box center [462, 294] width 186 height 25
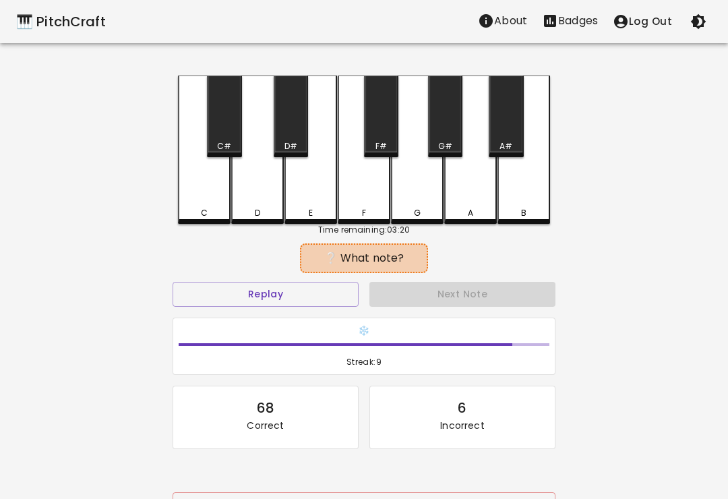
click at [259, 292] on button "Replay" at bounding box center [266, 294] width 186 height 25
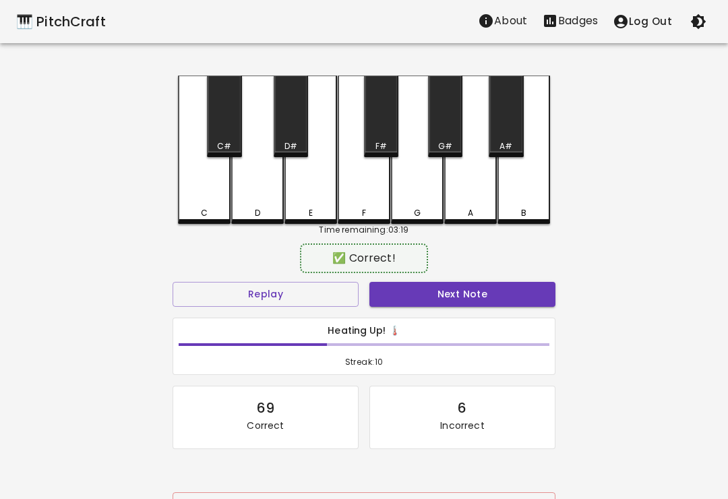
click at [292, 192] on div "E" at bounding box center [310, 149] width 53 height 148
click at [534, 290] on button "Next Note" at bounding box center [462, 294] width 186 height 25
click at [533, 291] on button "Next Note" at bounding box center [462, 294] width 186 height 25
click at [540, 285] on button "Next Note" at bounding box center [462, 294] width 186 height 25
click at [534, 290] on button "Next Note" at bounding box center [462, 294] width 186 height 25
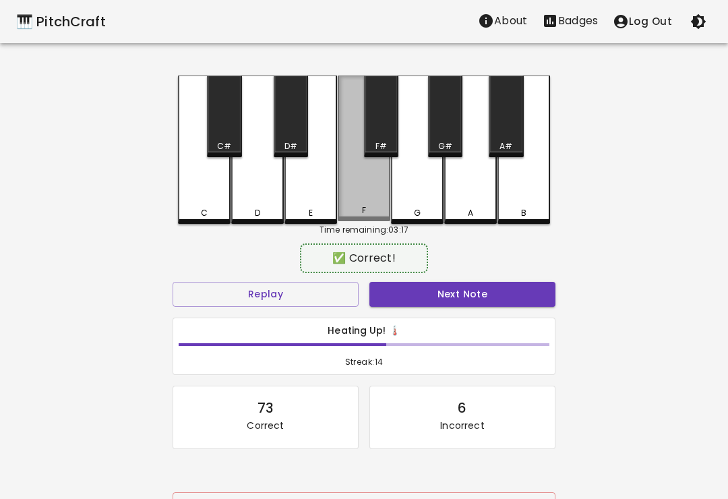
click at [567, 274] on div "🎹 PitchCraft About Badges Log Out C C# D D# E F F# G G# A A# B Time remaining: …" at bounding box center [364, 268] width 728 height 536
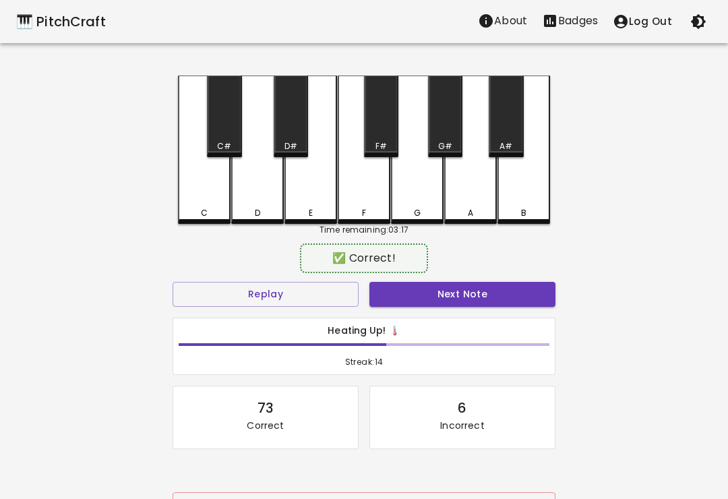
click at [534, 296] on button "Next Note" at bounding box center [462, 294] width 186 height 25
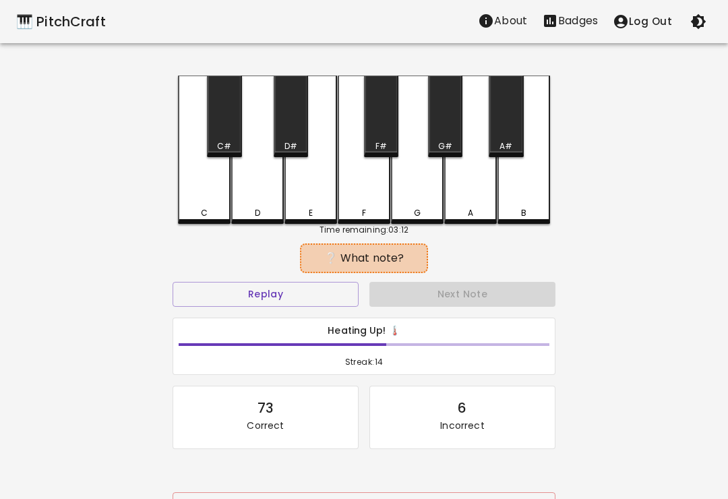
click at [240, 286] on button "Replay" at bounding box center [266, 294] width 186 height 25
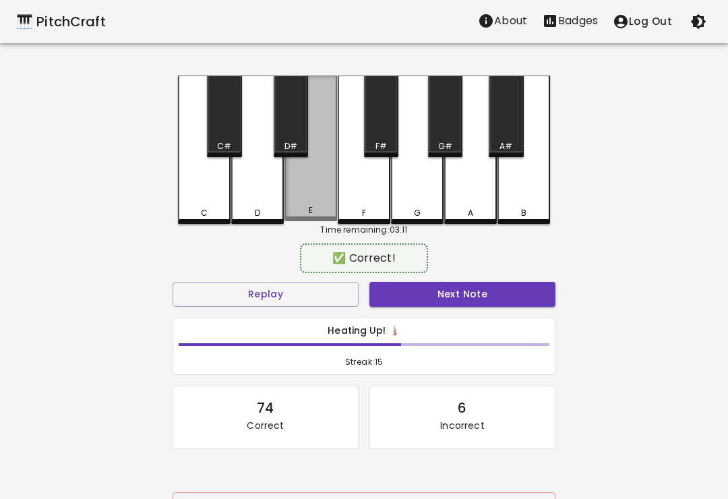
click at [313, 203] on div "E" at bounding box center [310, 148] width 53 height 146
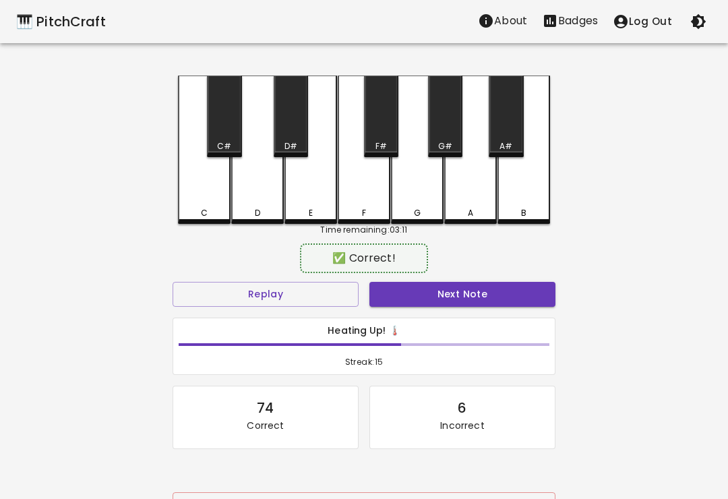
click at [514, 297] on button "Next Note" at bounding box center [462, 294] width 186 height 25
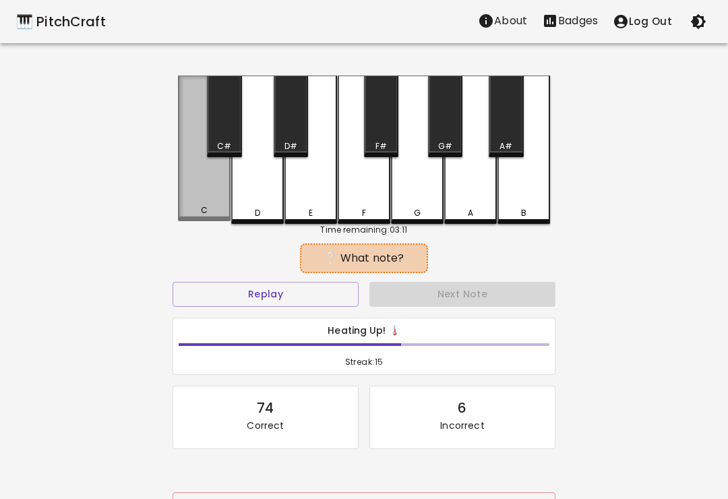
click at [534, 294] on button "Next Note" at bounding box center [462, 294] width 186 height 25
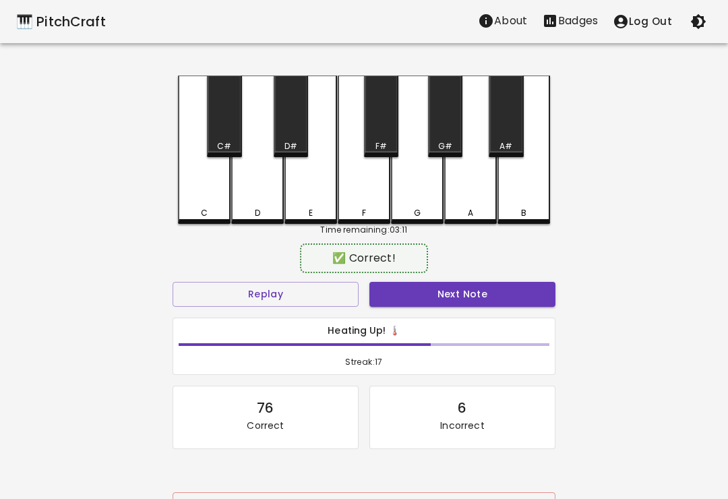
click at [529, 299] on button "Next Note" at bounding box center [462, 294] width 186 height 25
click at [530, 304] on button "Next Note" at bounding box center [462, 294] width 186 height 25
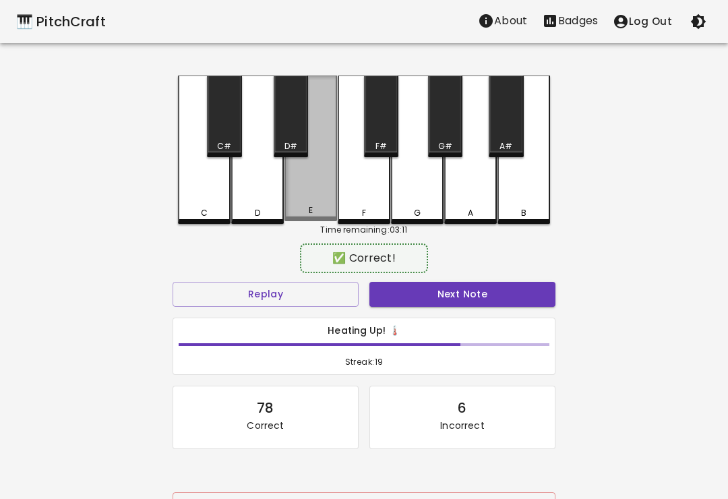
click at [544, 305] on button "Next Note" at bounding box center [462, 294] width 186 height 25
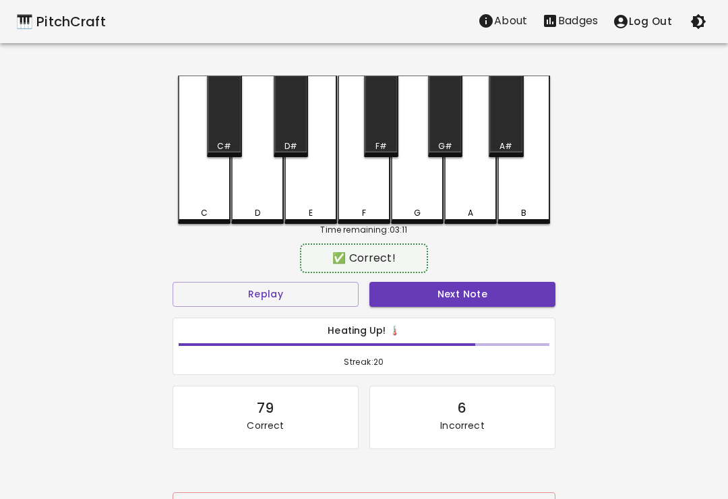
click at [546, 305] on button "Next Note" at bounding box center [462, 294] width 186 height 25
click at [536, 305] on button "Next Note" at bounding box center [462, 294] width 186 height 25
click at [533, 305] on button "Next Note" at bounding box center [462, 294] width 186 height 25
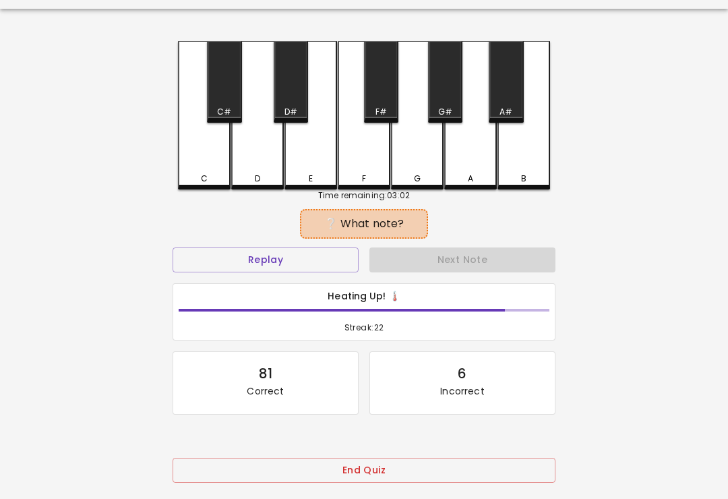
scroll to position [73, 0]
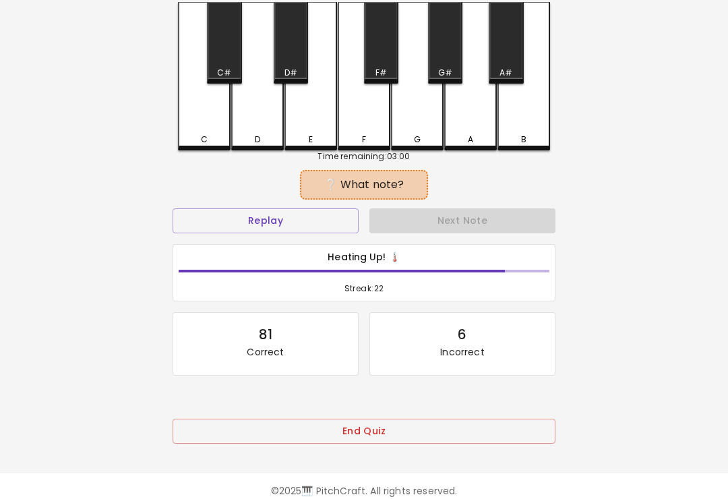
click at [401, 431] on button "End Quiz" at bounding box center [364, 430] width 383 height 25
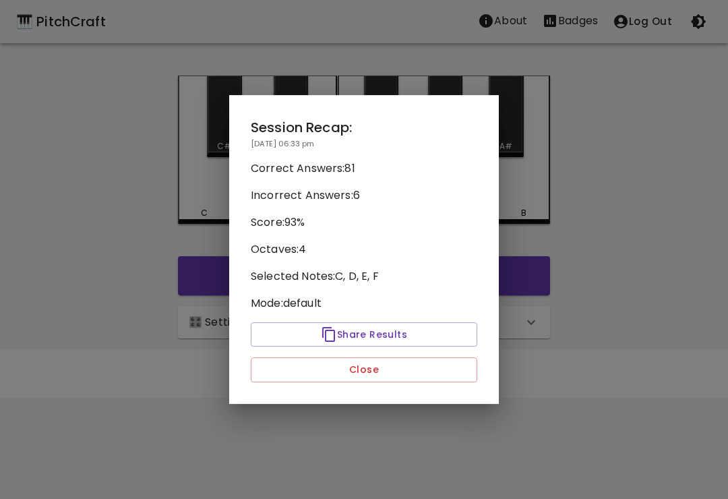
click at [640, 256] on div at bounding box center [364, 249] width 728 height 499
